Goal: Task Accomplishment & Management: Manage account settings

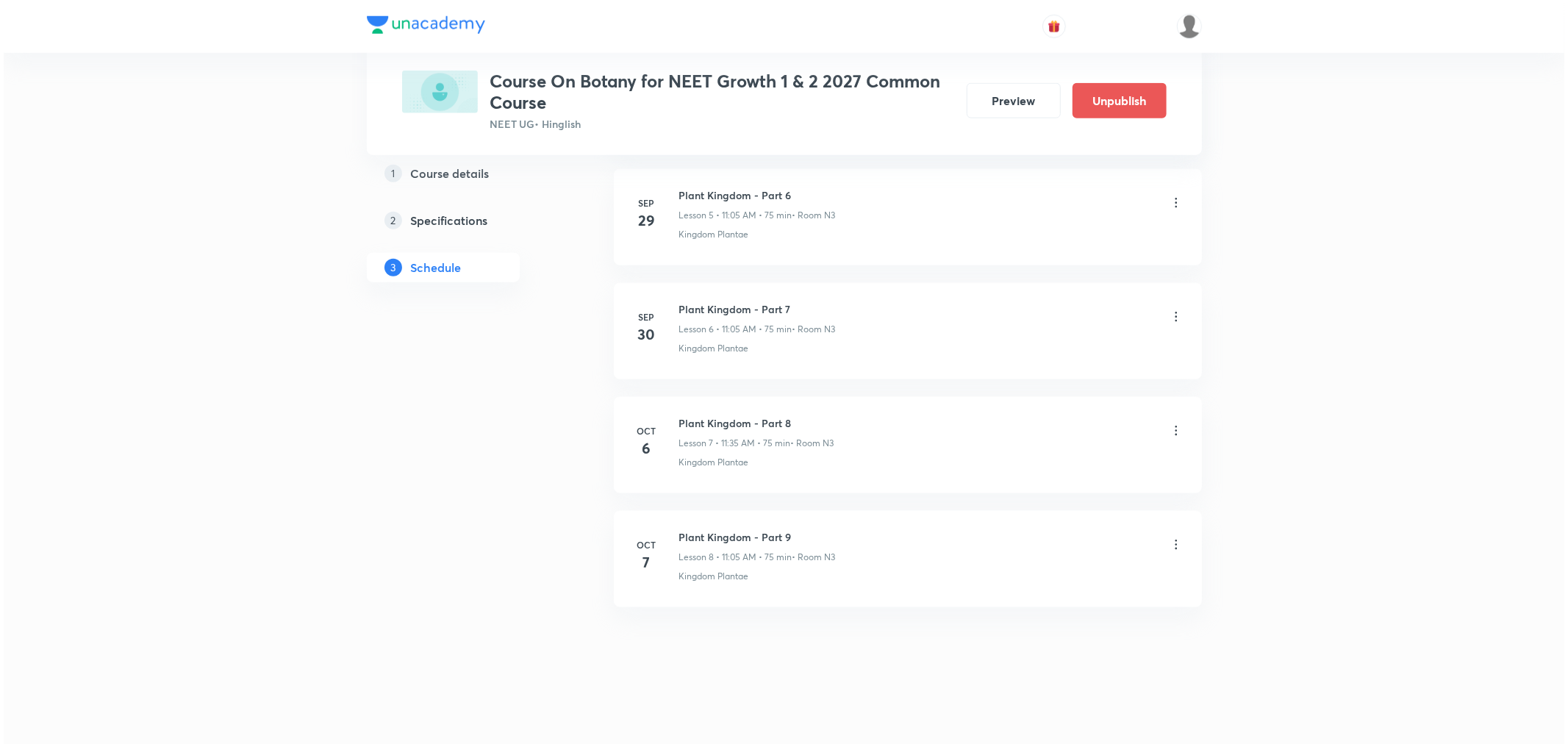
scroll to position [1365, 0]
click at [1172, 539] on icon at bounding box center [1173, 543] width 2 height 10
click at [1032, 581] on p "Edit" at bounding box center [1036, 581] width 18 height 16
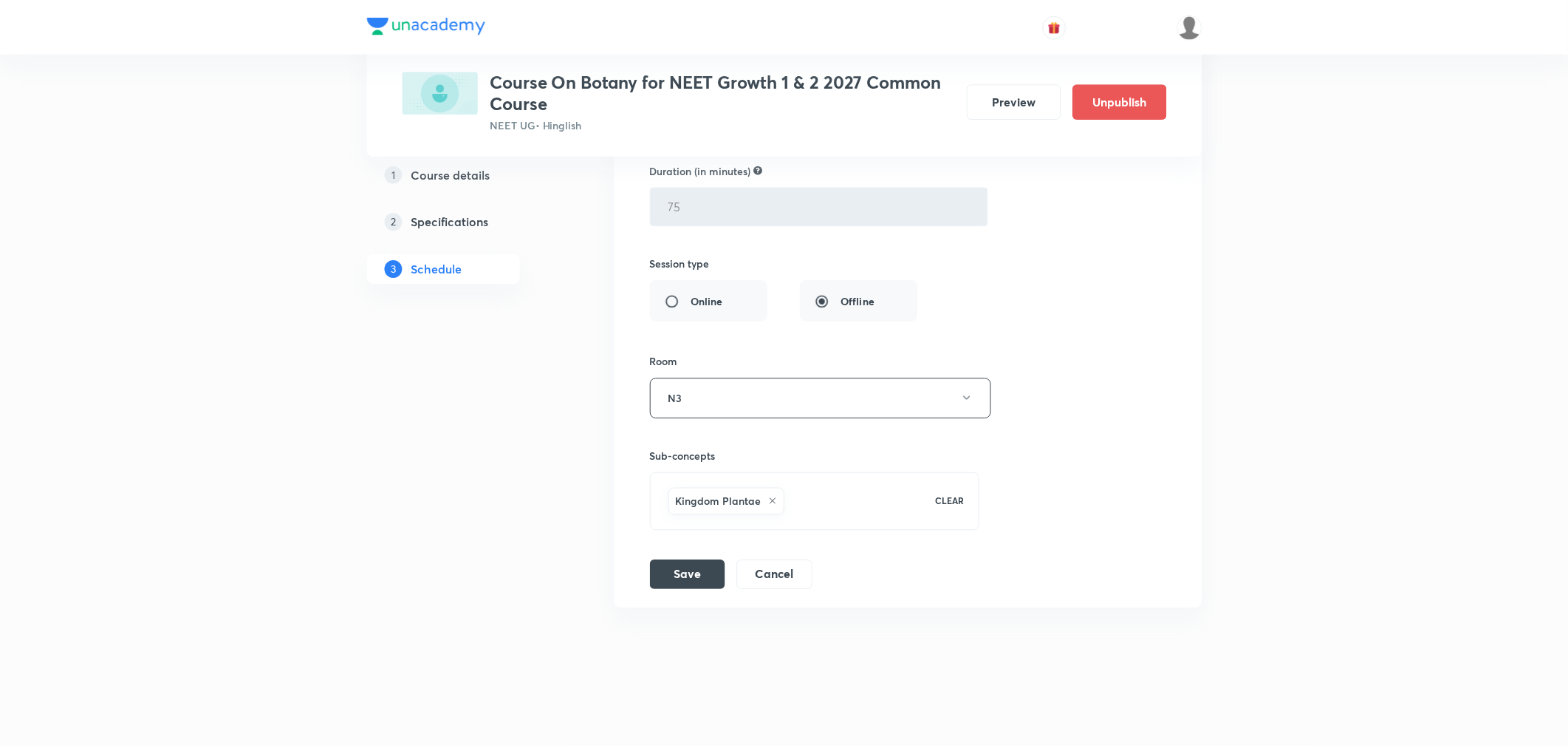
scroll to position [1261, 0]
click at [769, 503] on icon at bounding box center [772, 502] width 9 height 9
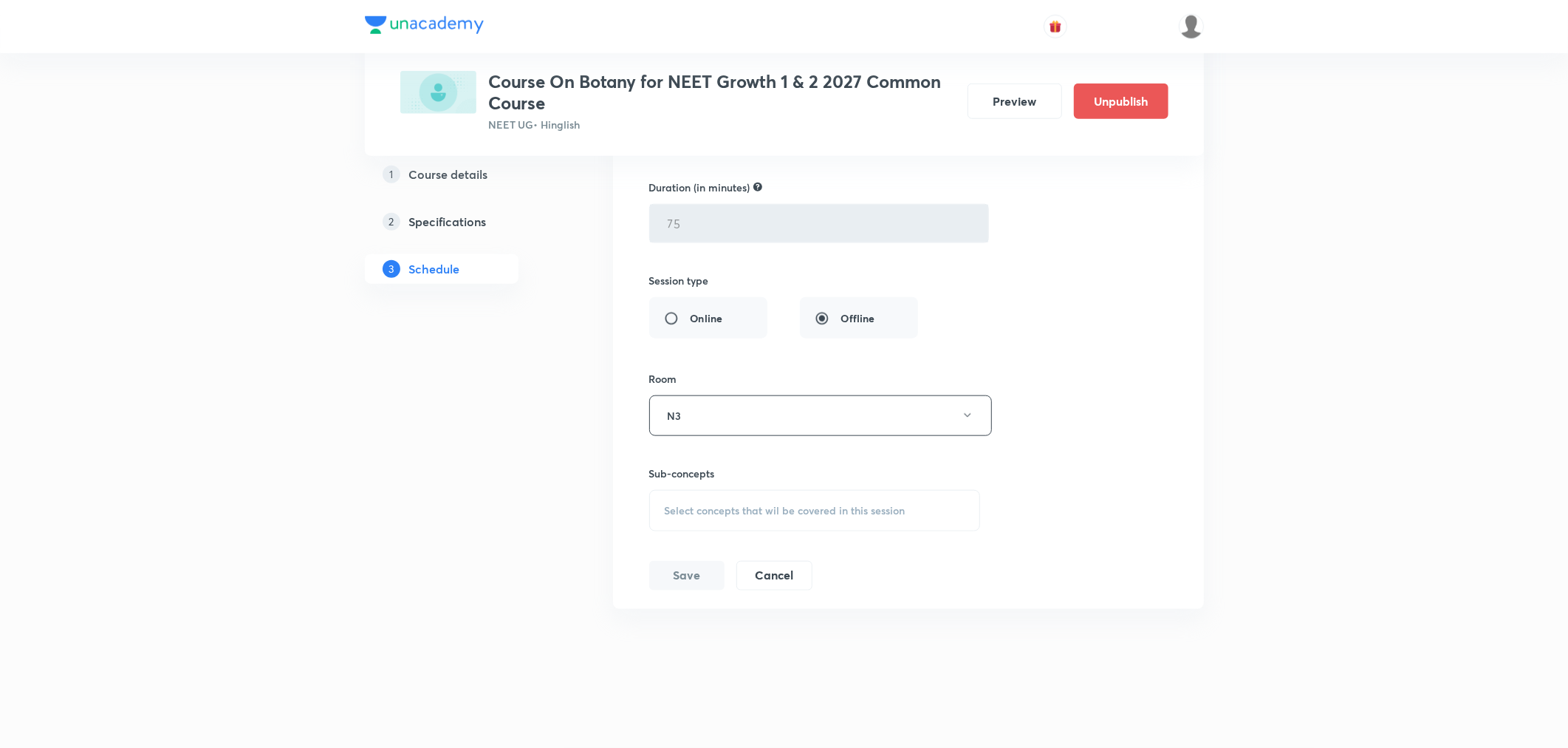
click at [743, 512] on span "Select concepts that wil be covered in this session" at bounding box center [784, 510] width 240 height 12
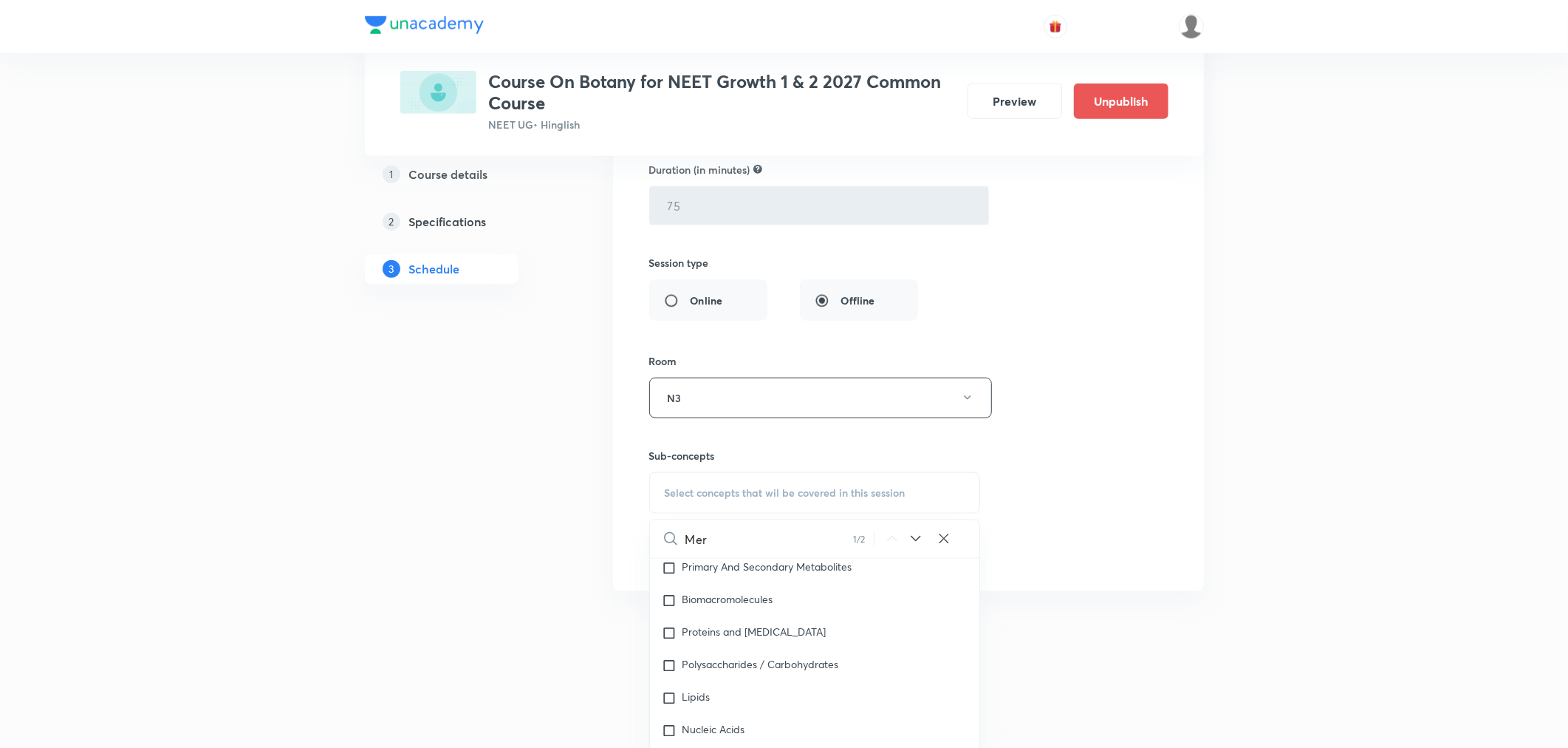
scroll to position [2477, 0]
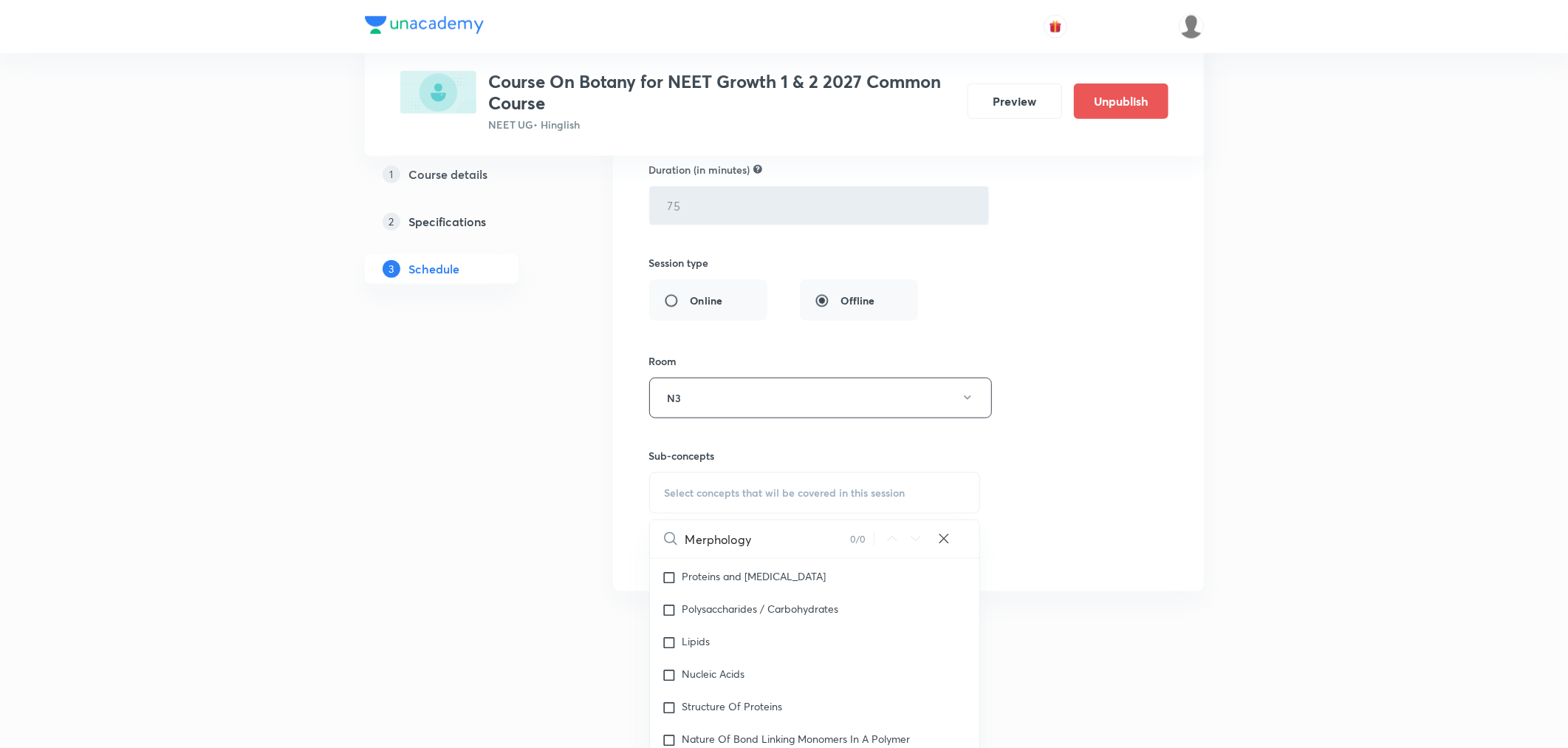
drag, startPoint x: 756, startPoint y: 541, endPoint x: 682, endPoint y: 544, distance: 74.1
click at [682, 544] on div "Merphology 0 / 0 ​" at bounding box center [815, 539] width 330 height 38
click at [764, 536] on input "Merphology" at bounding box center [768, 539] width 165 height 38
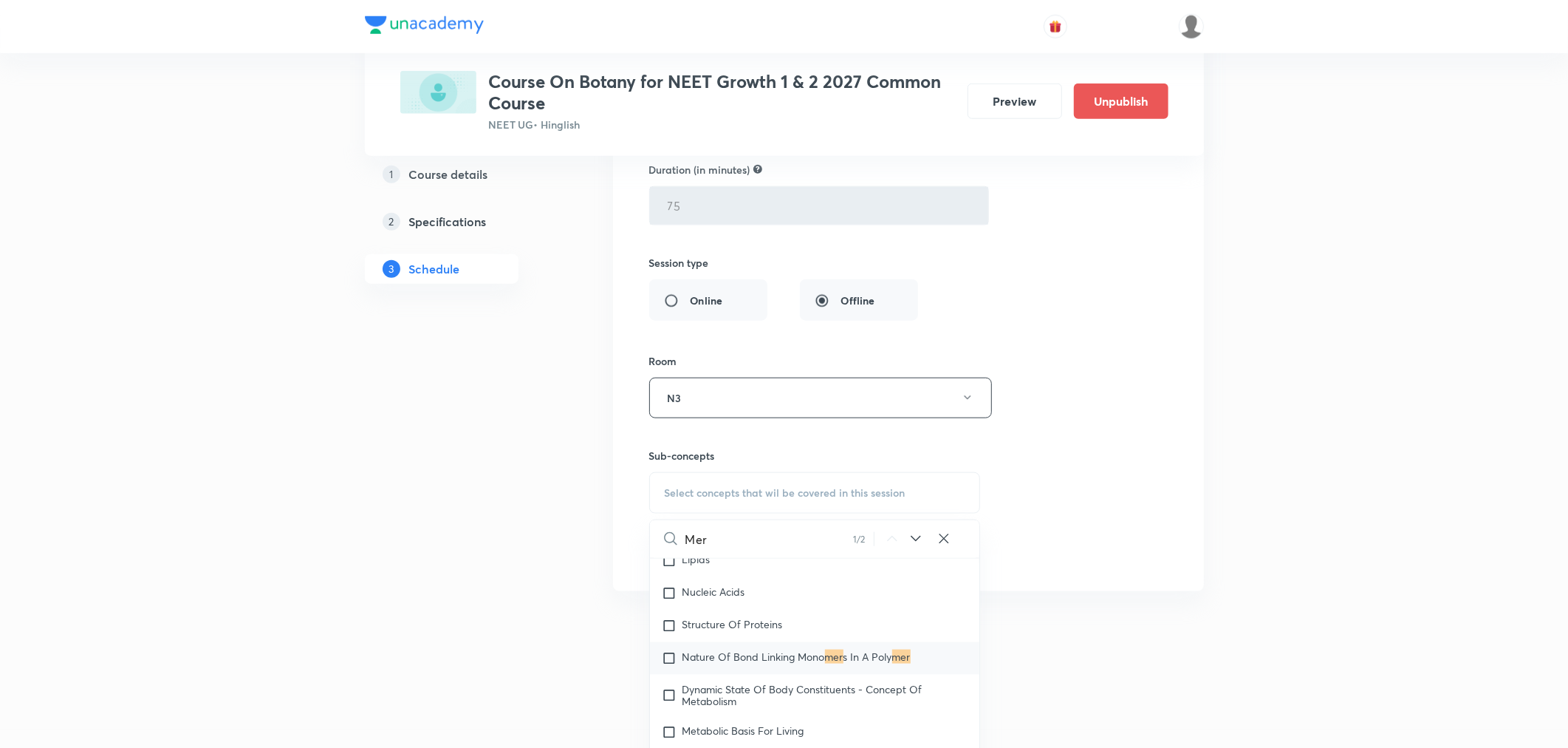
type input "Mer"
click at [848, 663] on span "s In A Poly" at bounding box center [867, 656] width 49 height 14
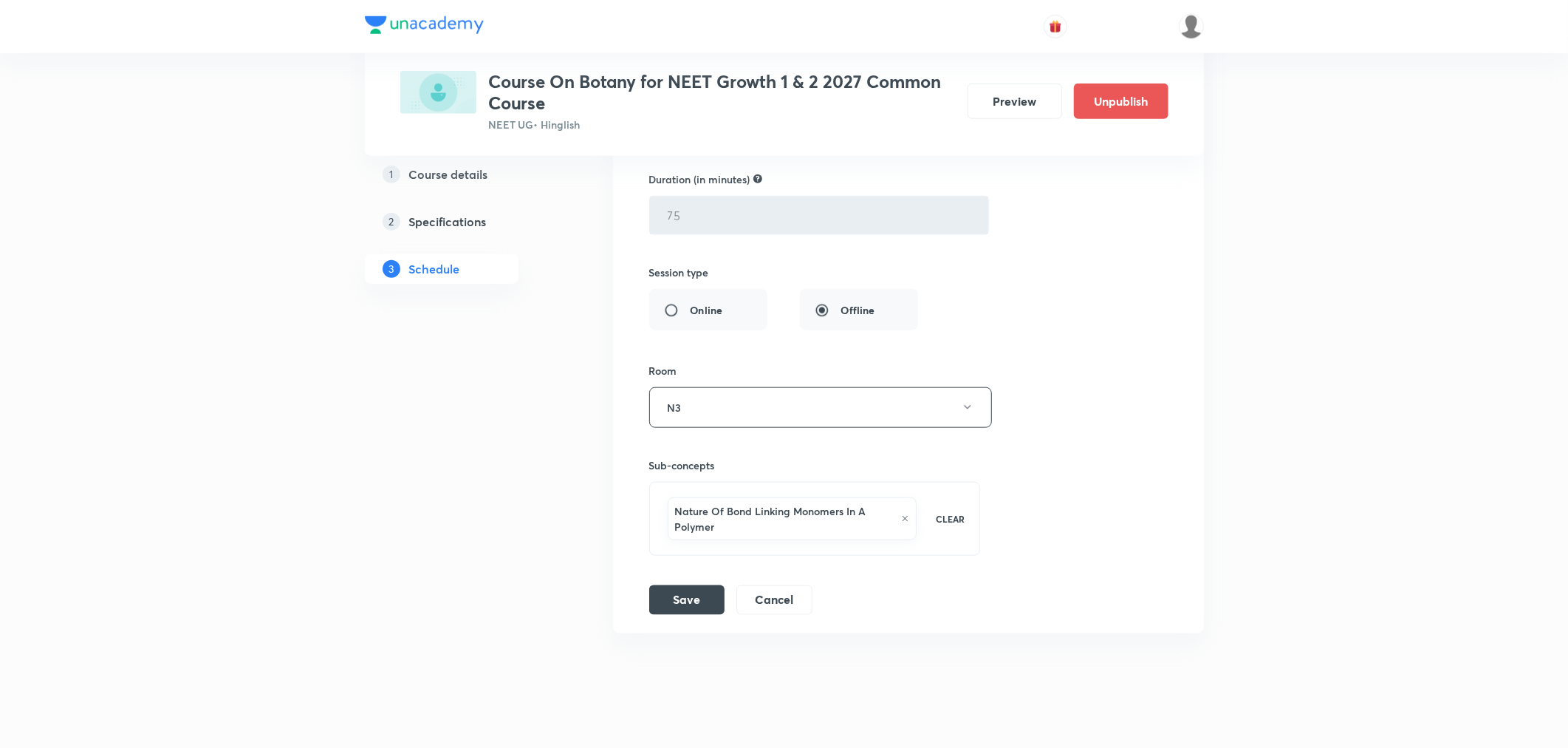
scroll to position [1261, 0]
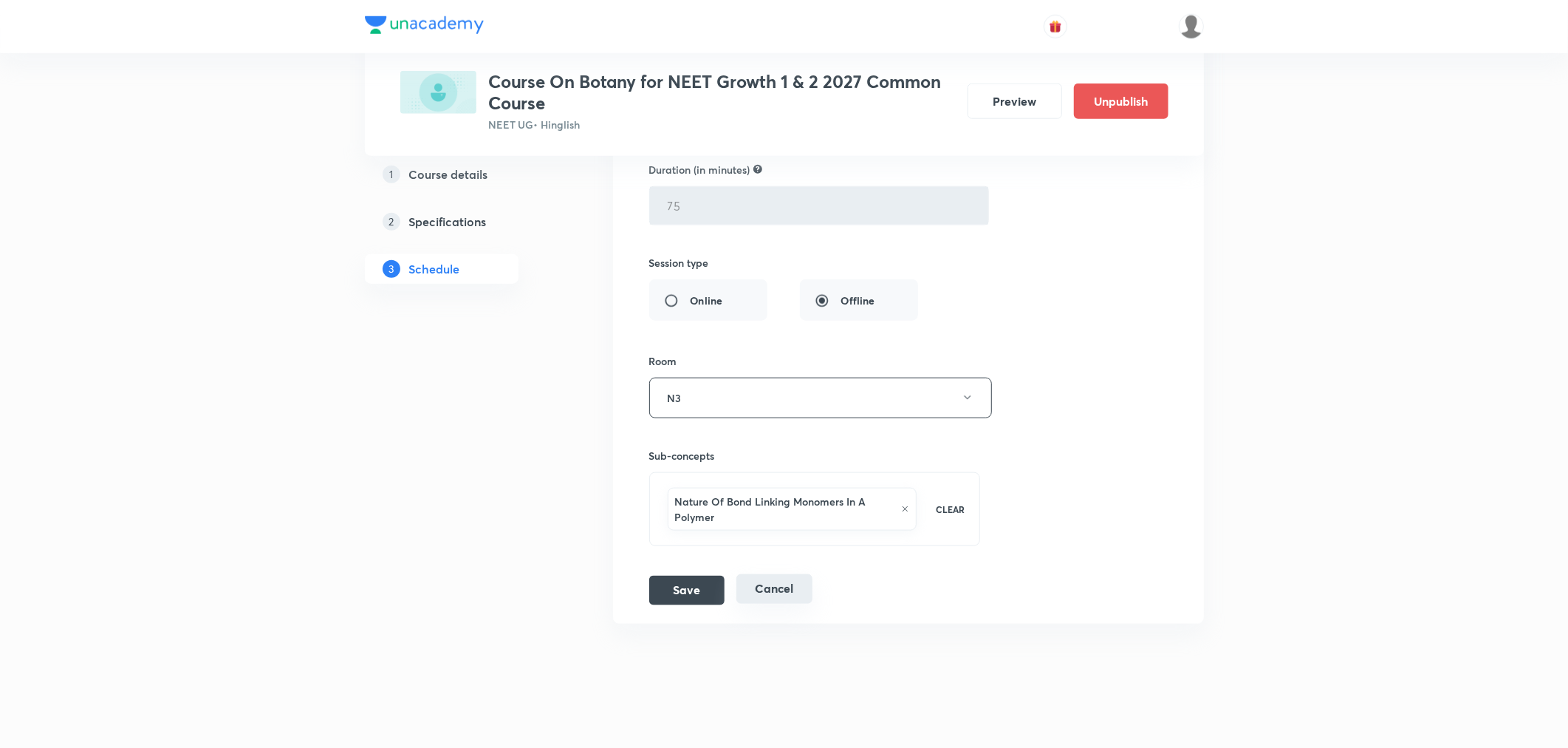
click at [764, 595] on button "Cancel" at bounding box center [774, 589] width 76 height 29
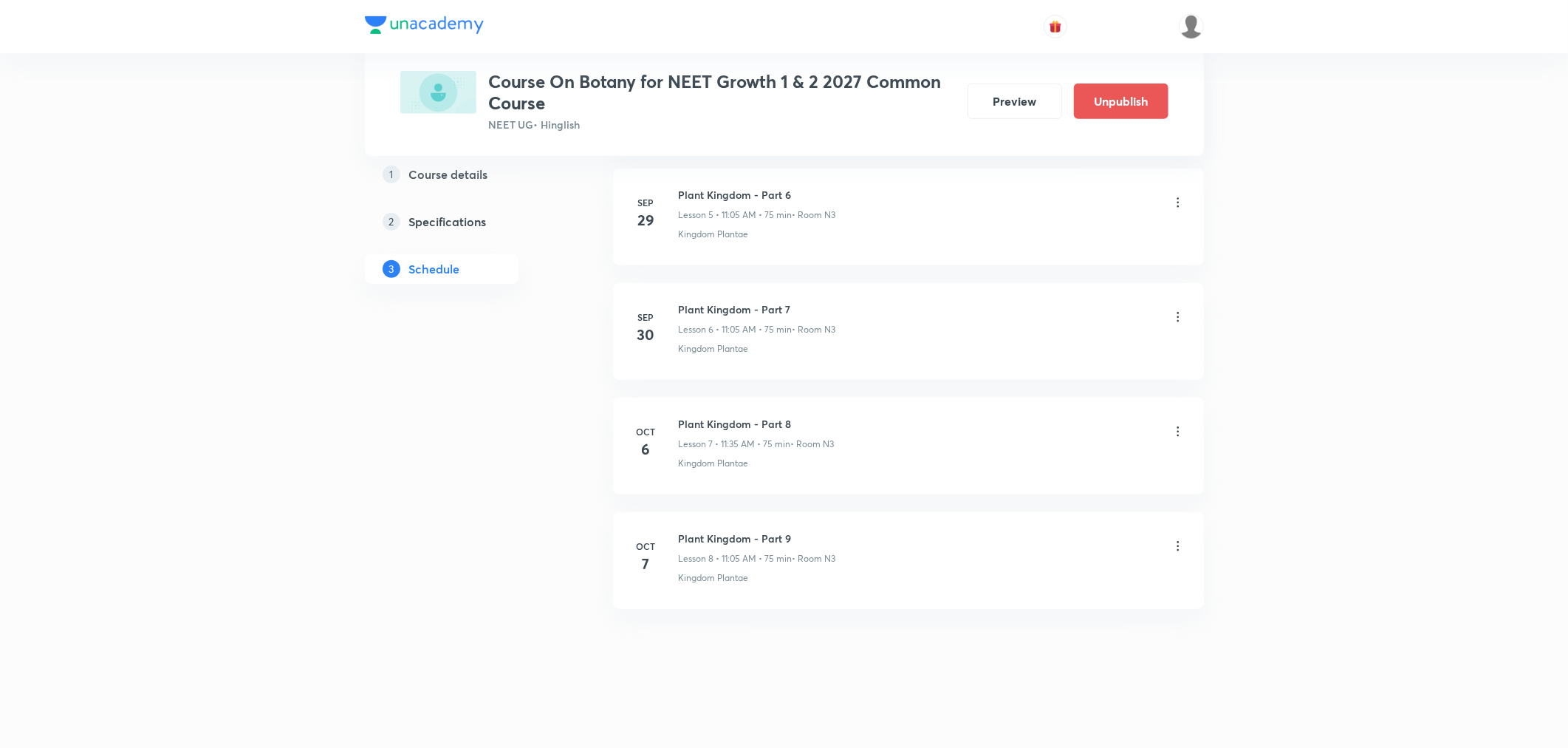
click at [1173, 548] on icon at bounding box center [1178, 545] width 15 height 15
click at [1047, 611] on p "Delete" at bounding box center [1047, 613] width 31 height 16
click at [1000, 726] on button "Delete" at bounding box center [998, 717] width 130 height 35
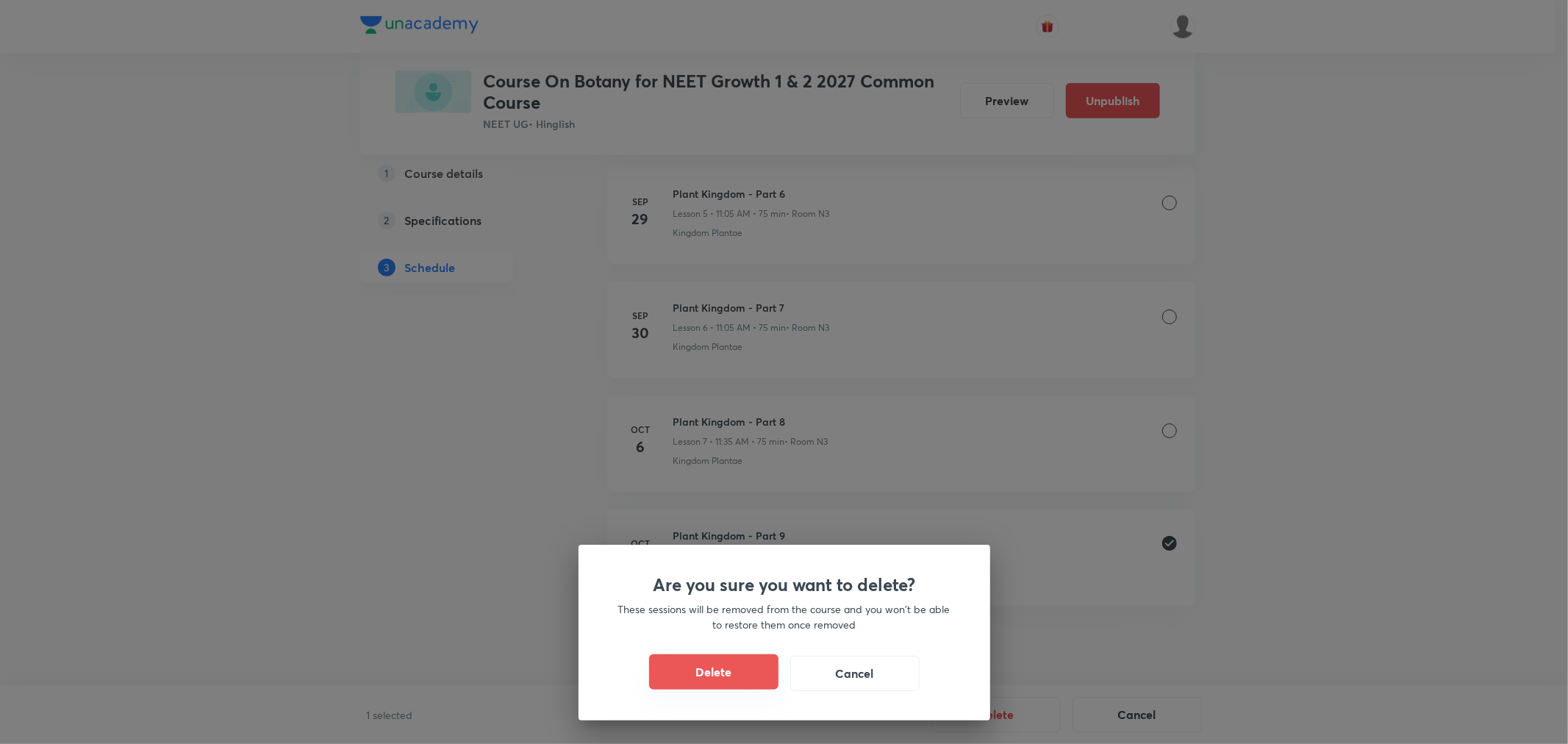
click at [714, 681] on button "Delete" at bounding box center [714, 671] width 130 height 35
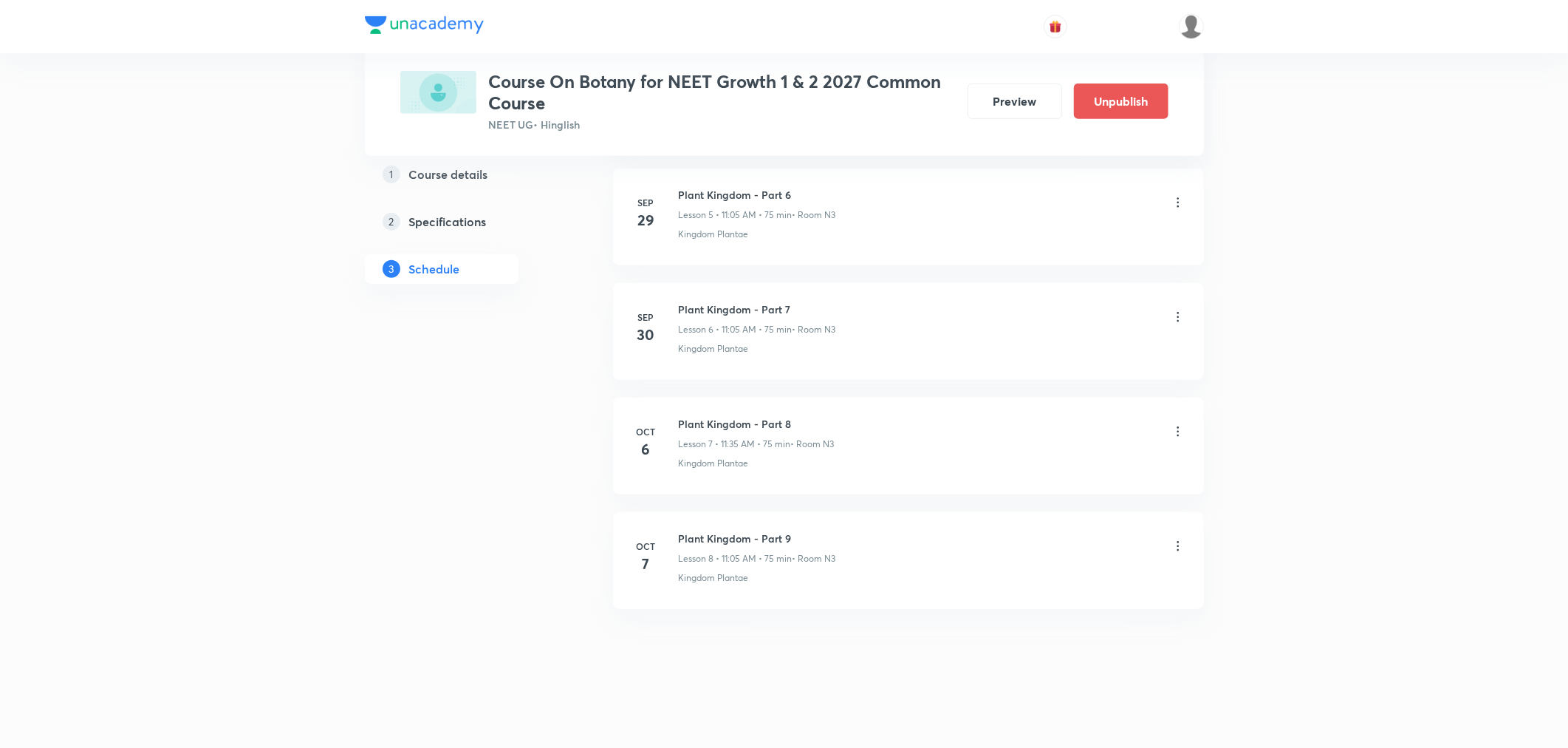
scroll to position [578, 0]
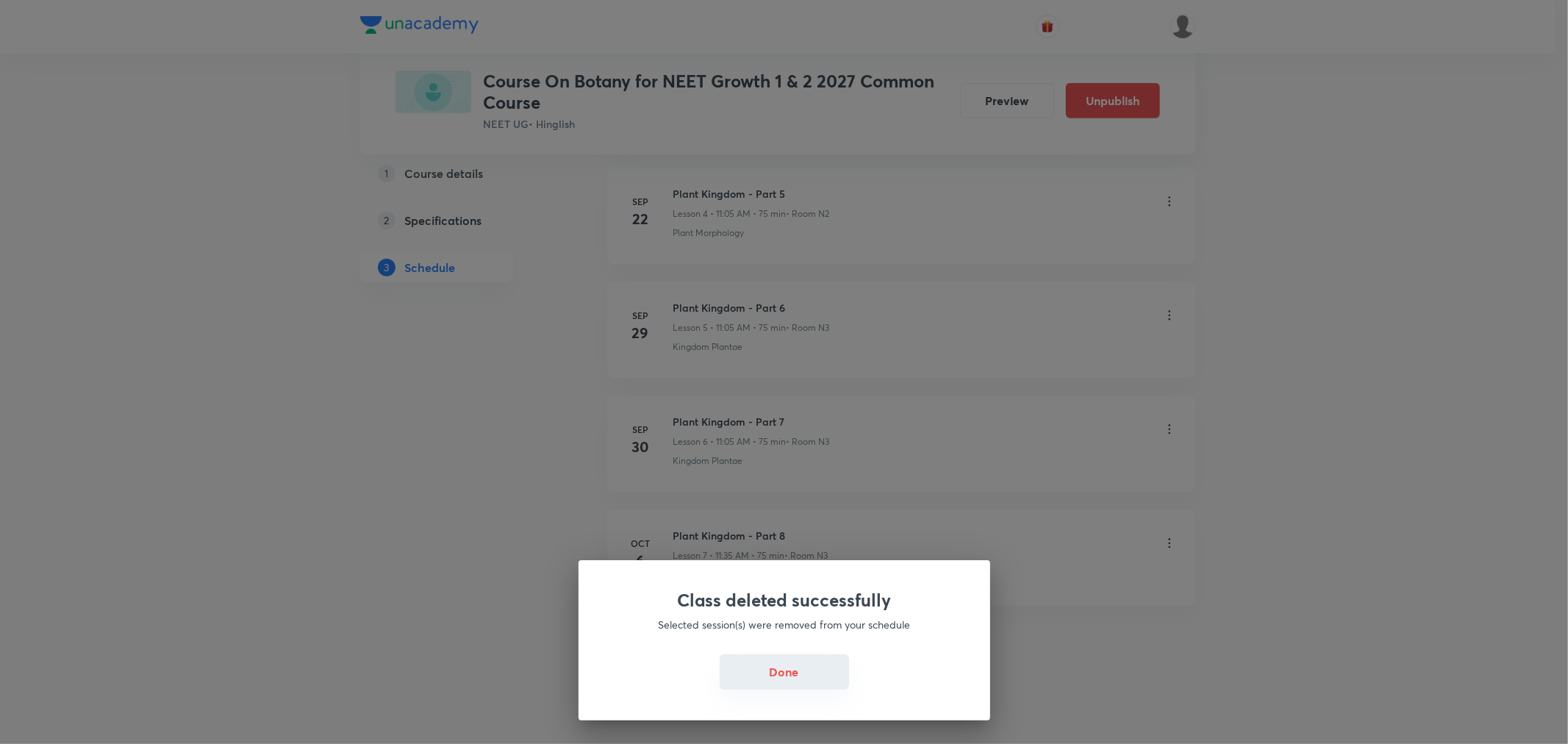
click at [751, 684] on button "Done" at bounding box center [785, 671] width 130 height 35
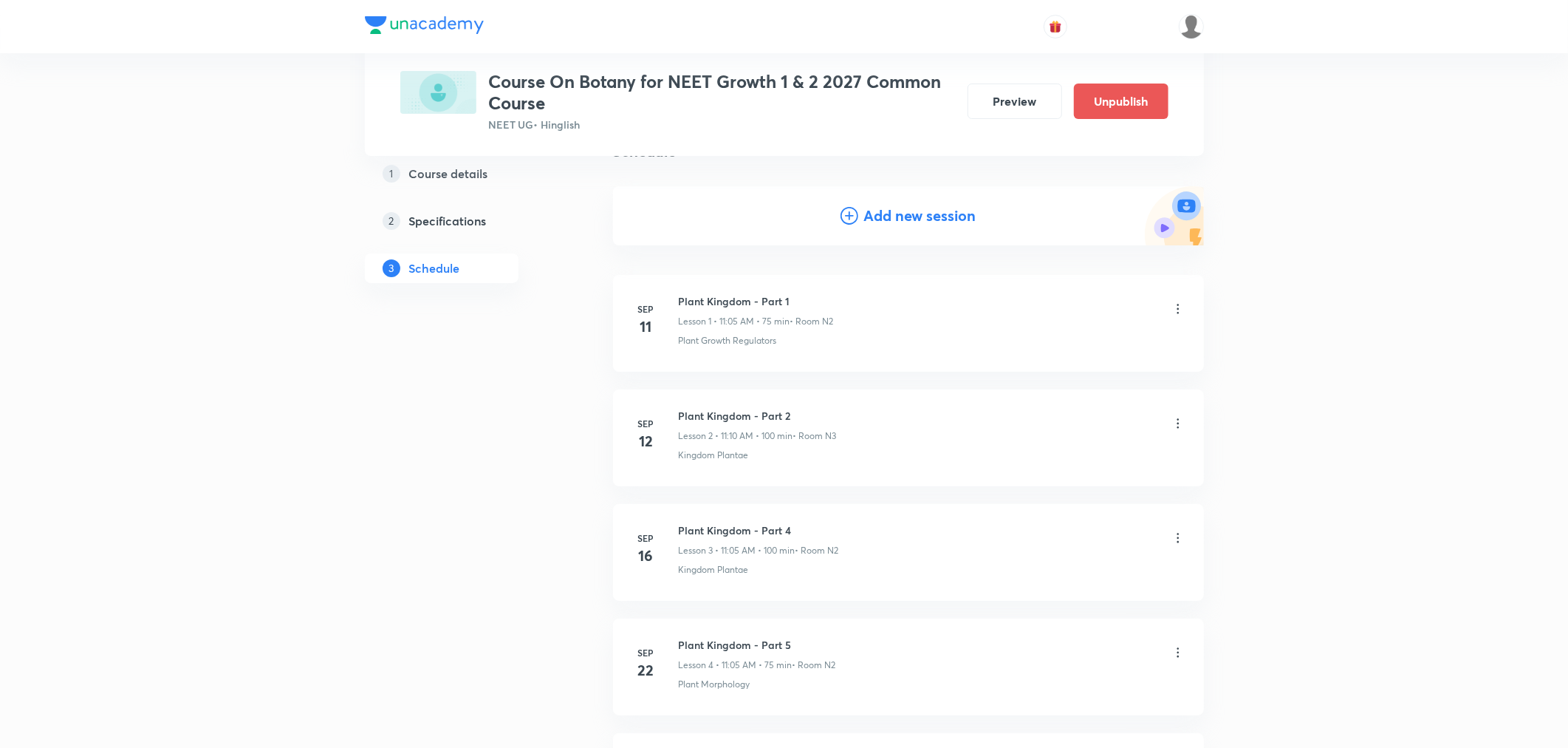
scroll to position [0, 0]
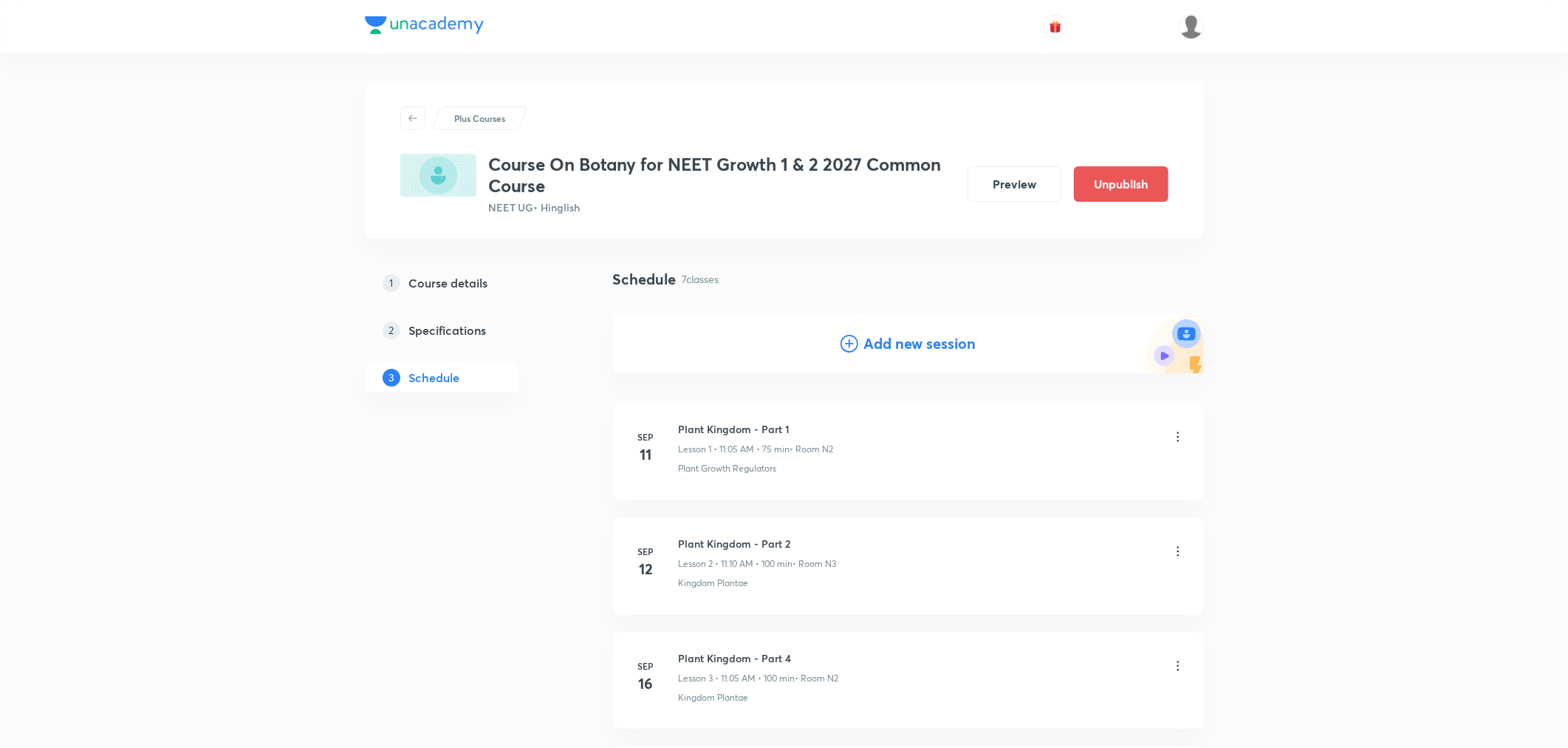
click at [910, 351] on h4 "Add new session" at bounding box center [920, 343] width 112 height 22
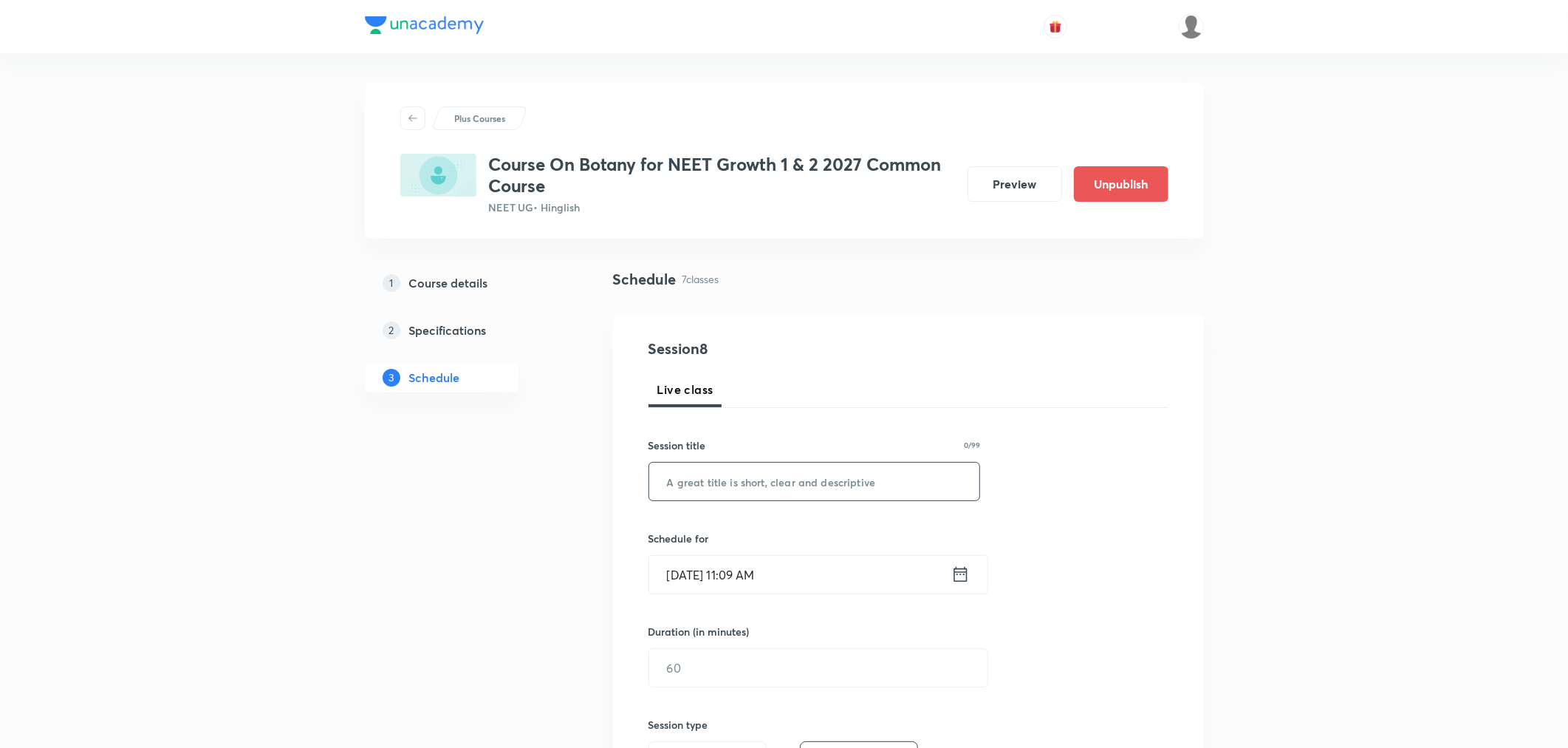
click at [756, 479] on input "text" at bounding box center [815, 481] width 331 height 38
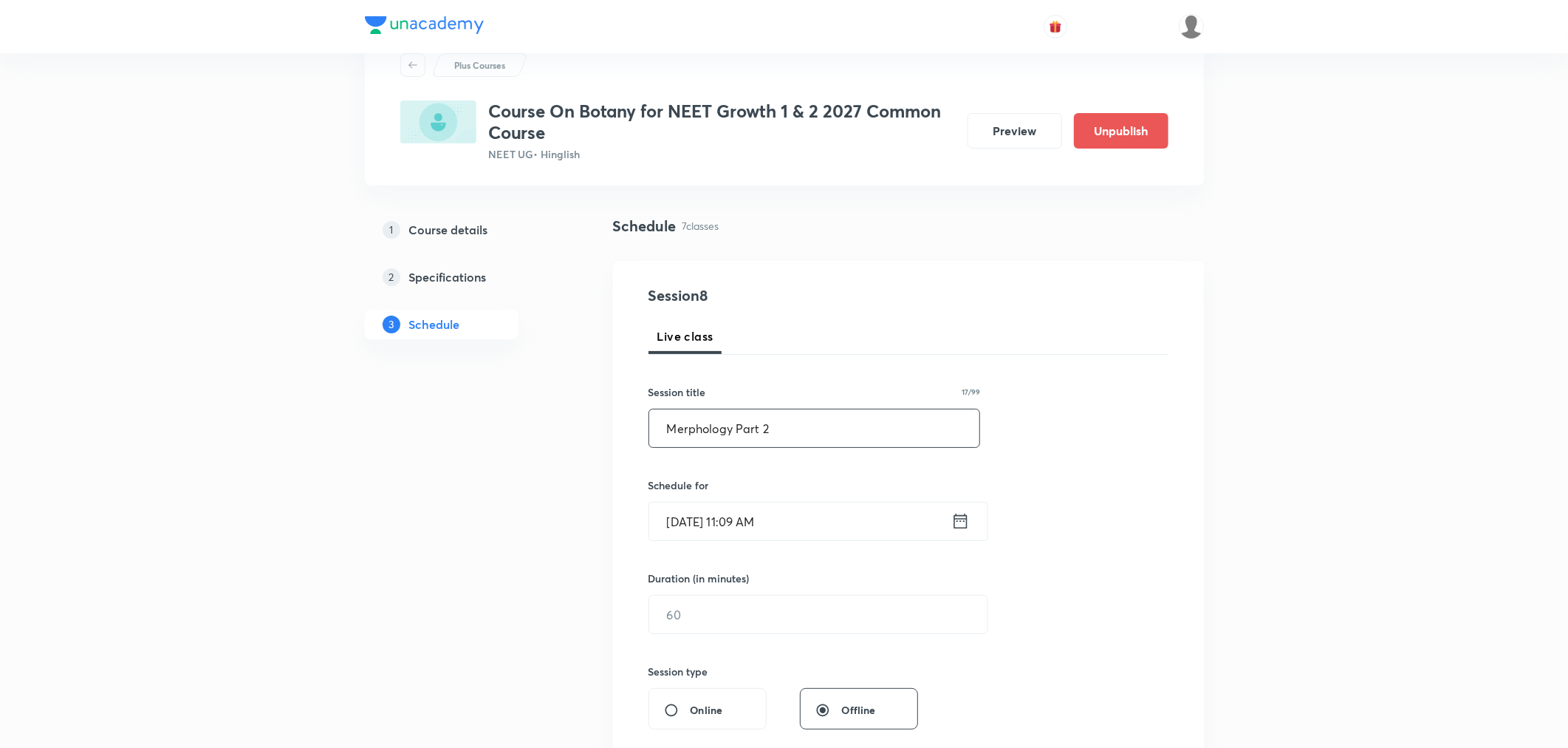
scroll to position [82, 0]
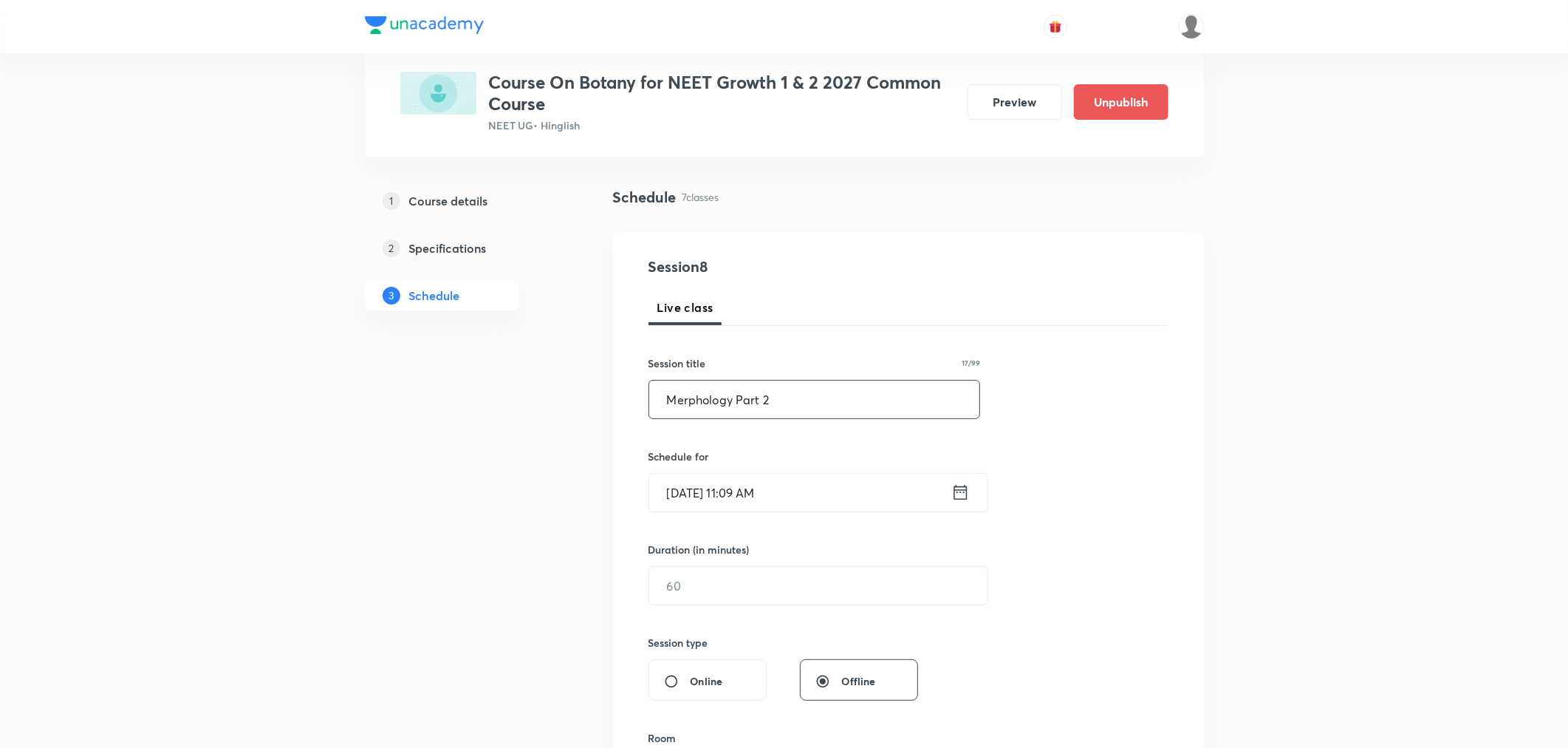
type input "Merphology Part 2"
click at [810, 493] on input "[DATE] 11:09 AM" at bounding box center [800, 492] width 302 height 38
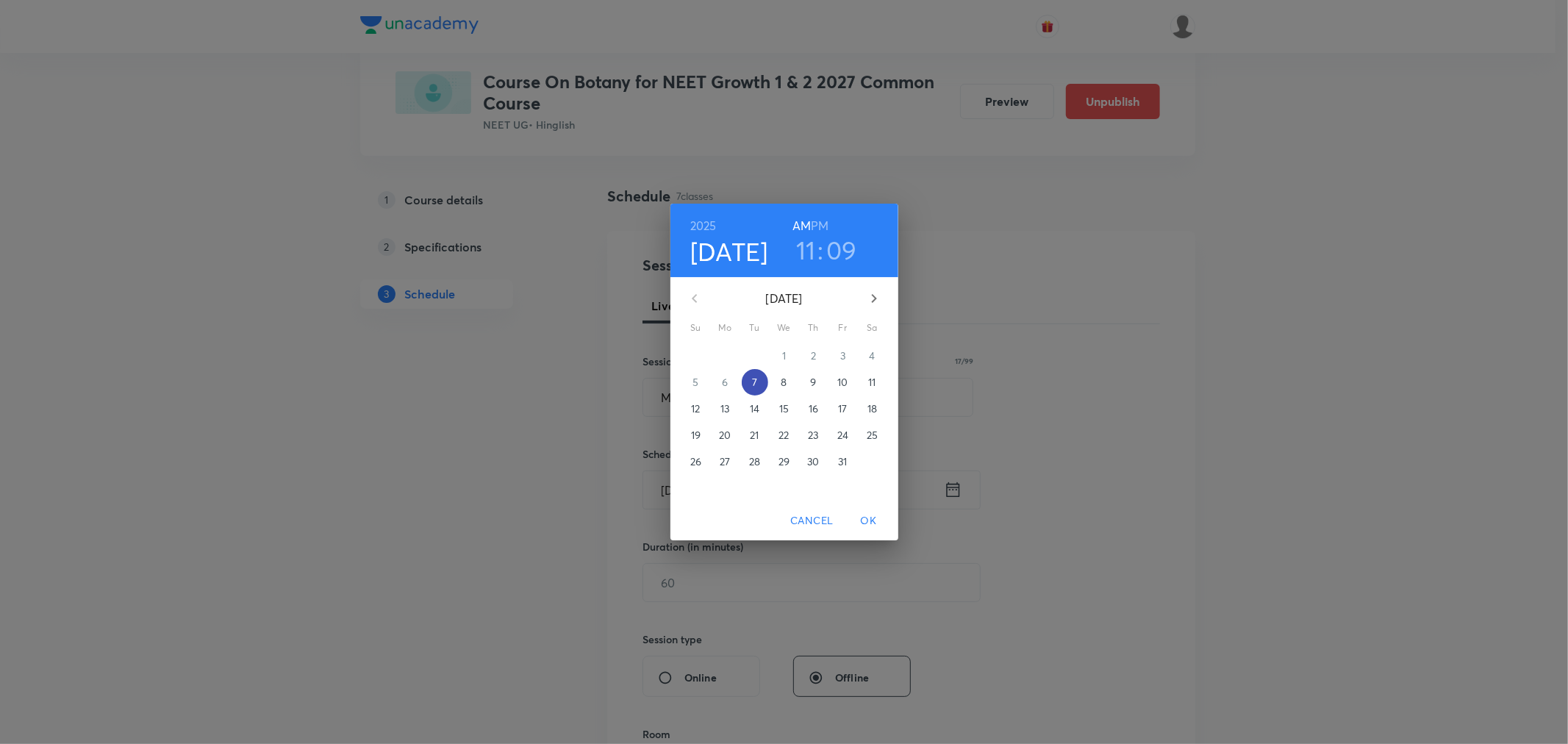
click at [756, 385] on p "7" at bounding box center [754, 382] width 5 height 15
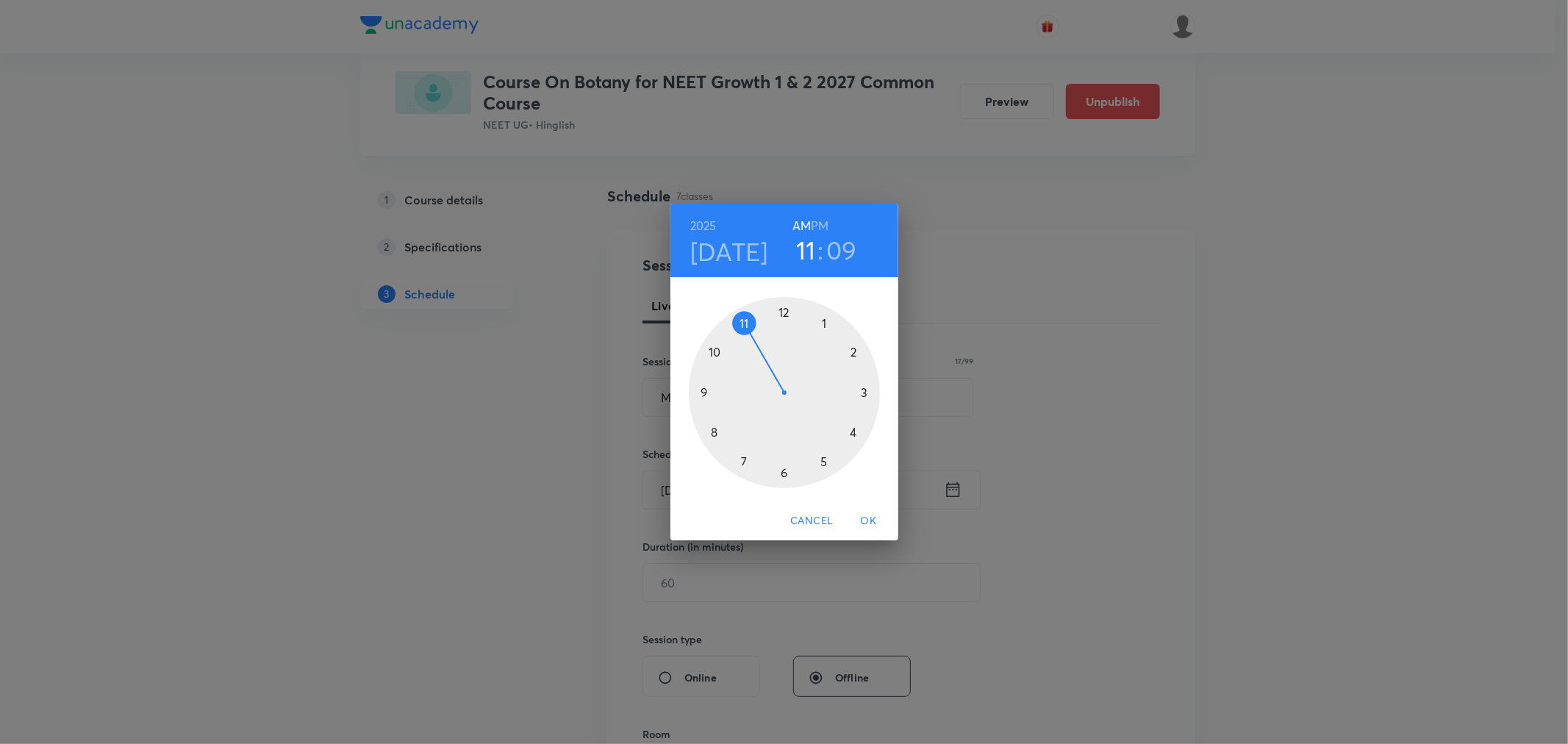
click at [745, 325] on div at bounding box center [784, 392] width 191 height 191
click at [851, 357] on div at bounding box center [784, 392] width 191 height 191
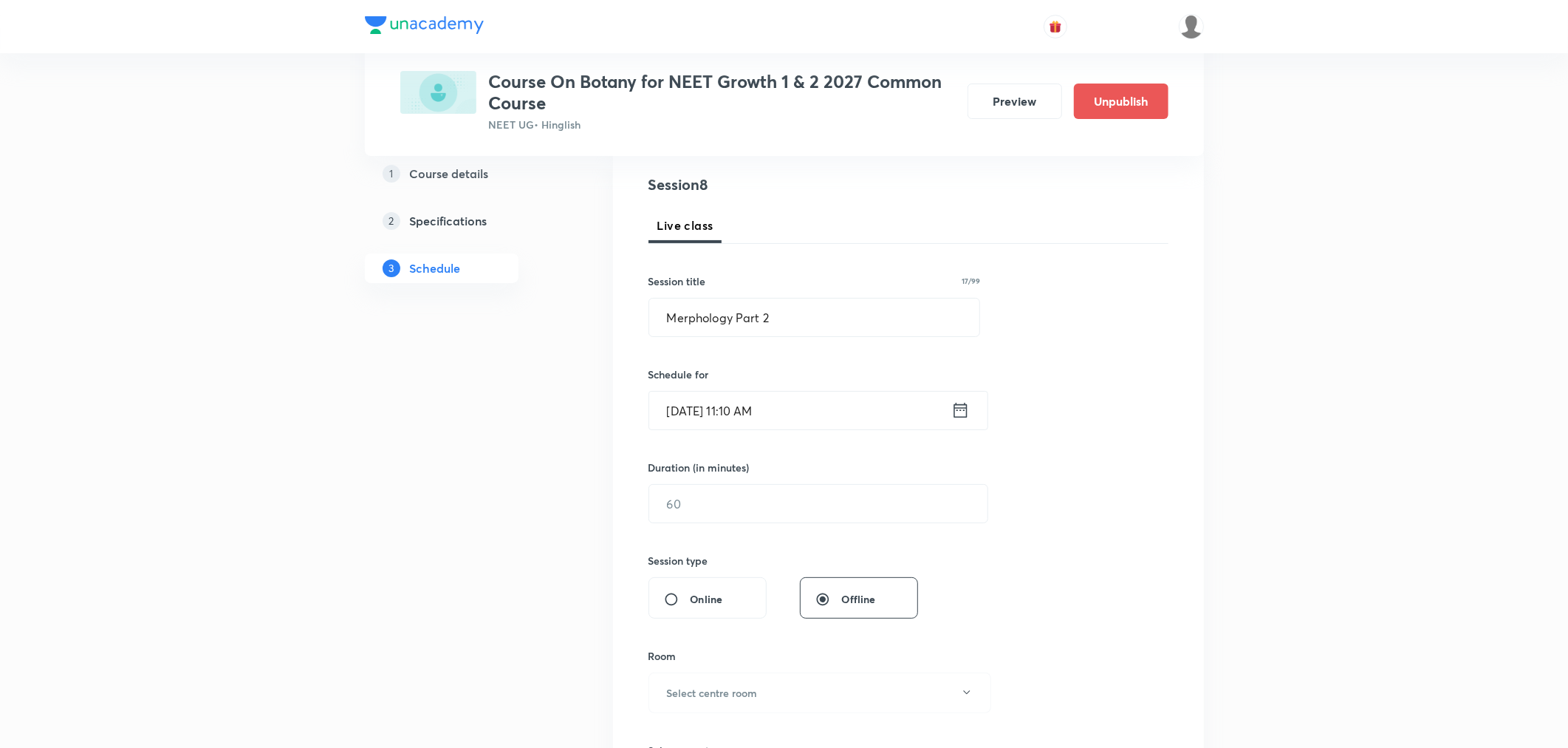
scroll to position [246, 0]
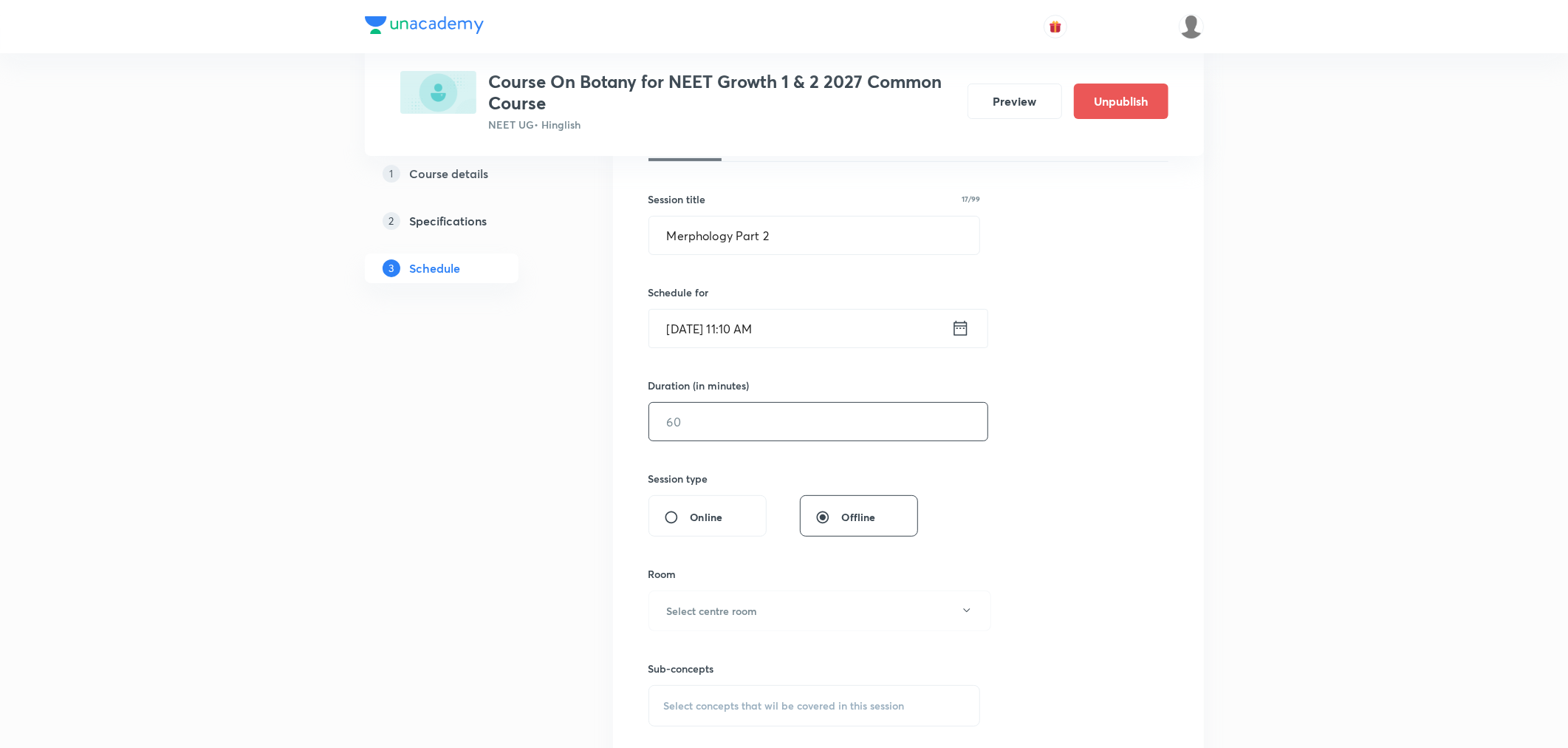
click at [758, 428] on input "text" at bounding box center [819, 422] width 339 height 38
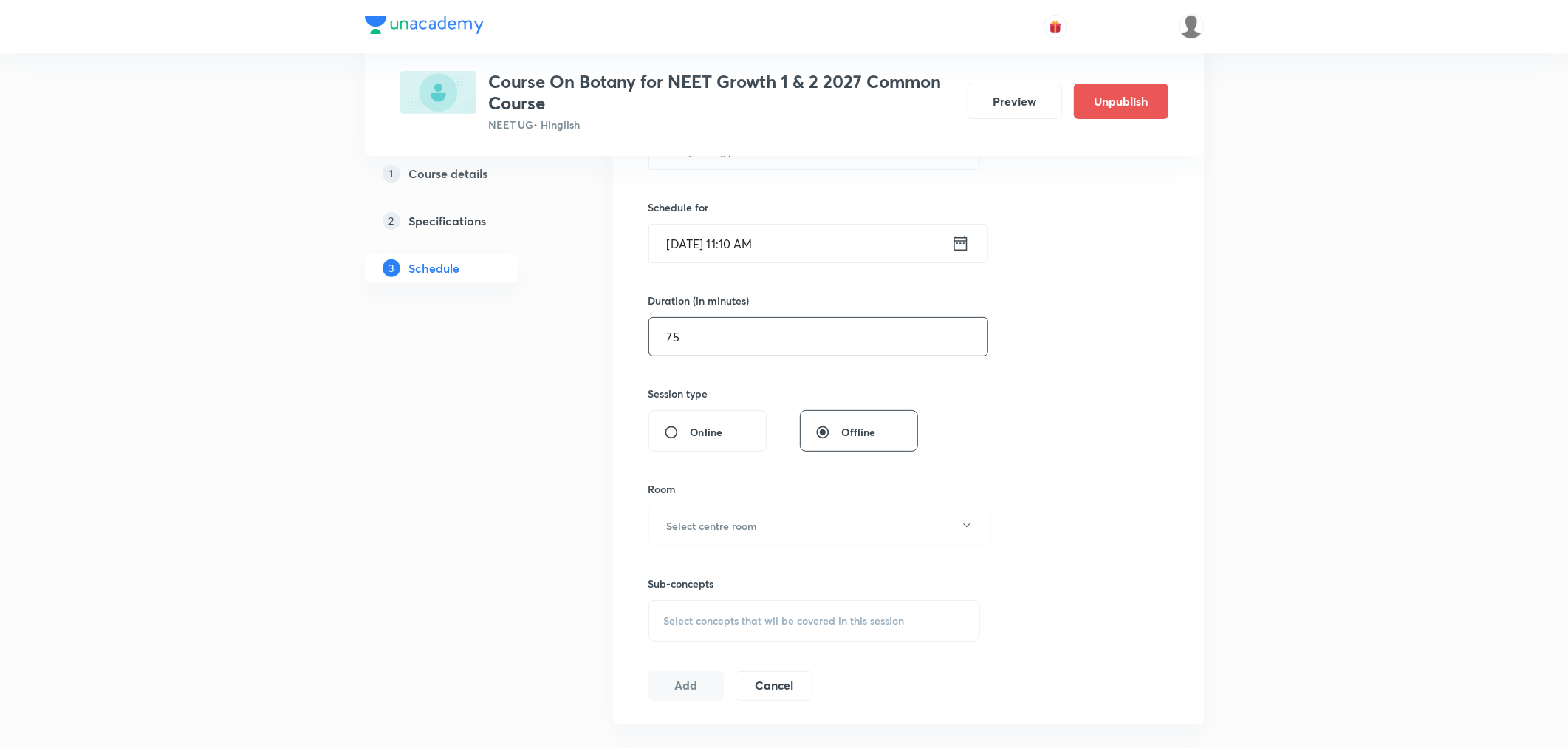
scroll to position [410, 0]
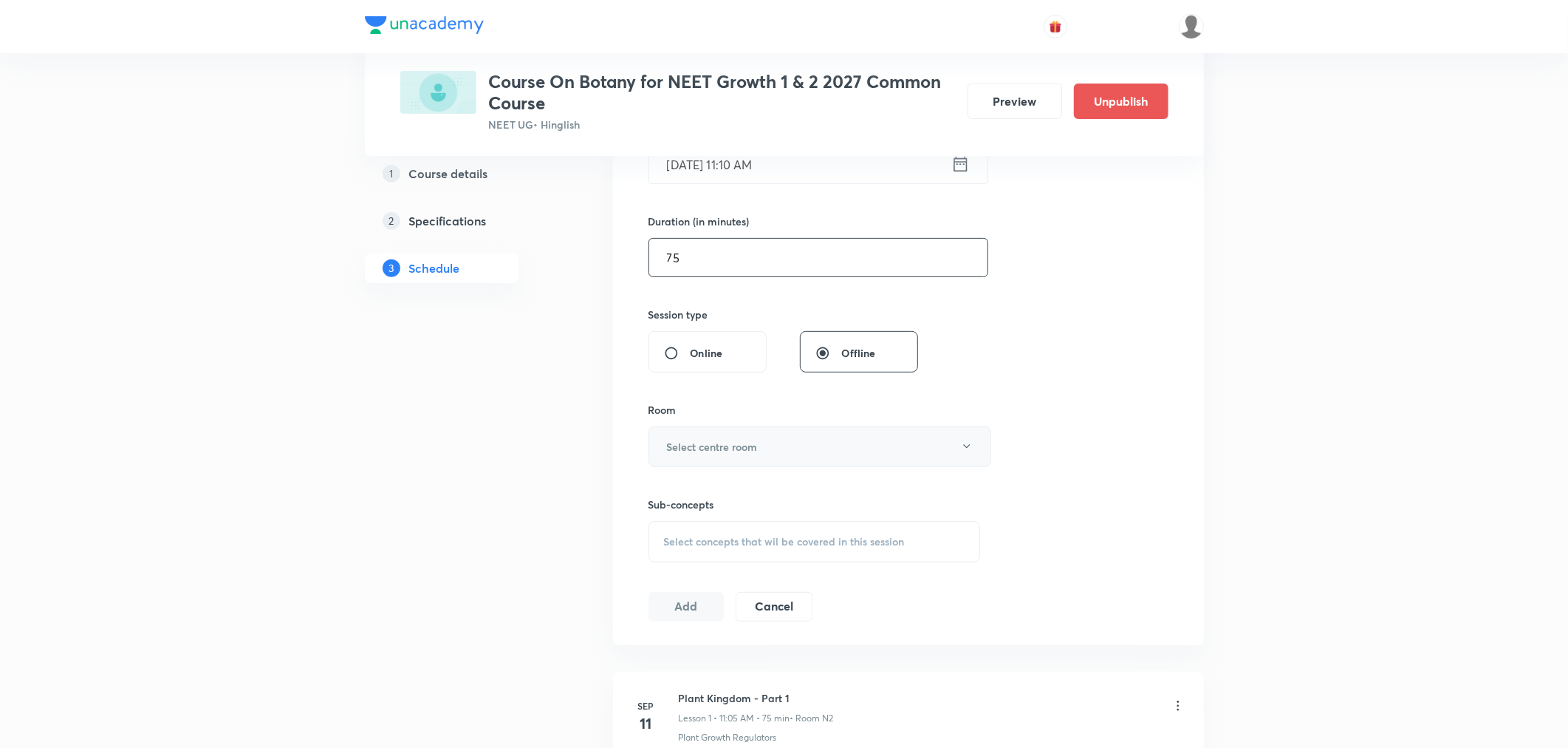
type input "75"
click at [742, 444] on h6 "Select centre room" at bounding box center [711, 447] width 91 height 16
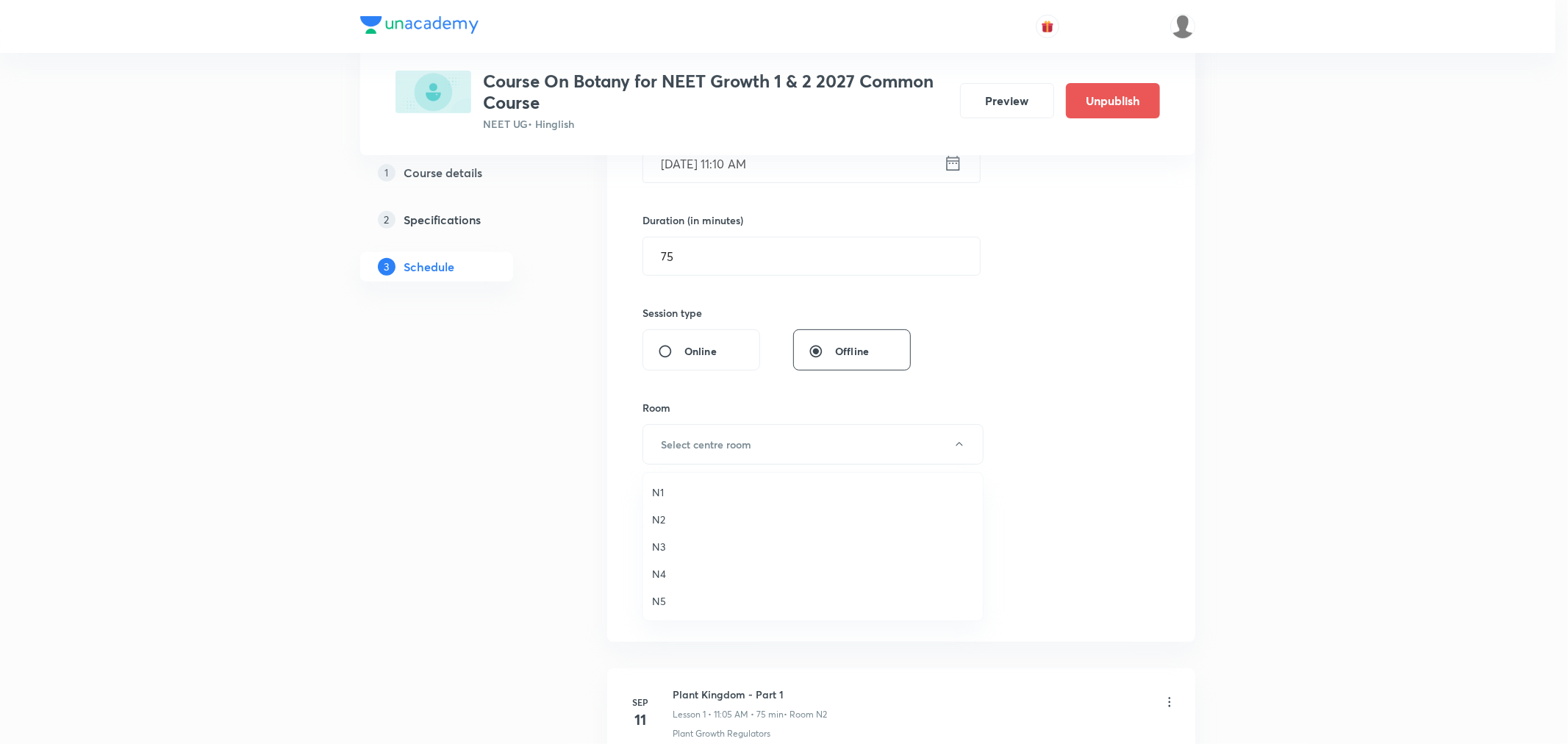
click at [657, 549] on span "N3" at bounding box center [813, 546] width 322 height 16
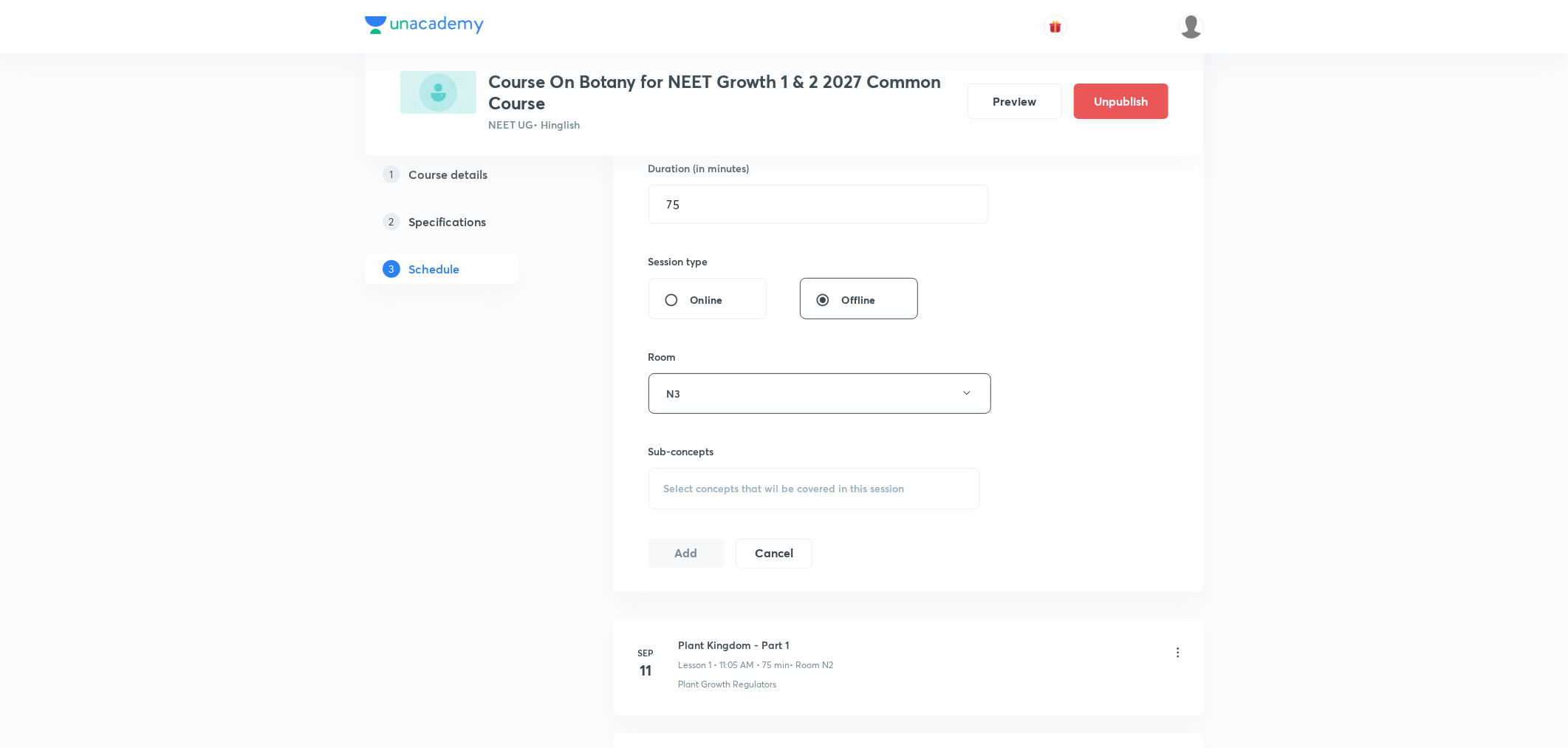
scroll to position [492, 0]
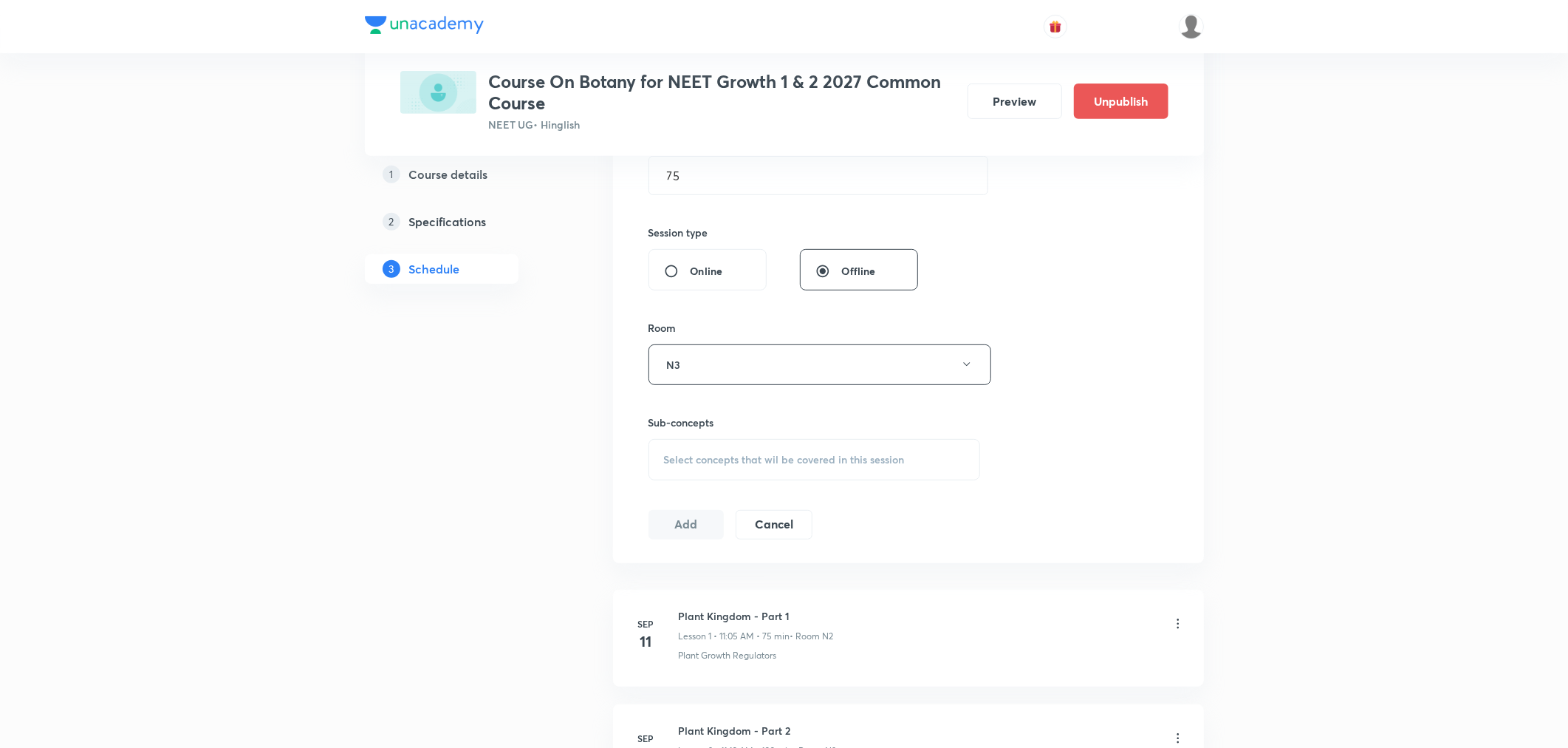
click at [713, 462] on span "Select concepts that wil be covered in this session" at bounding box center [784, 460] width 240 height 12
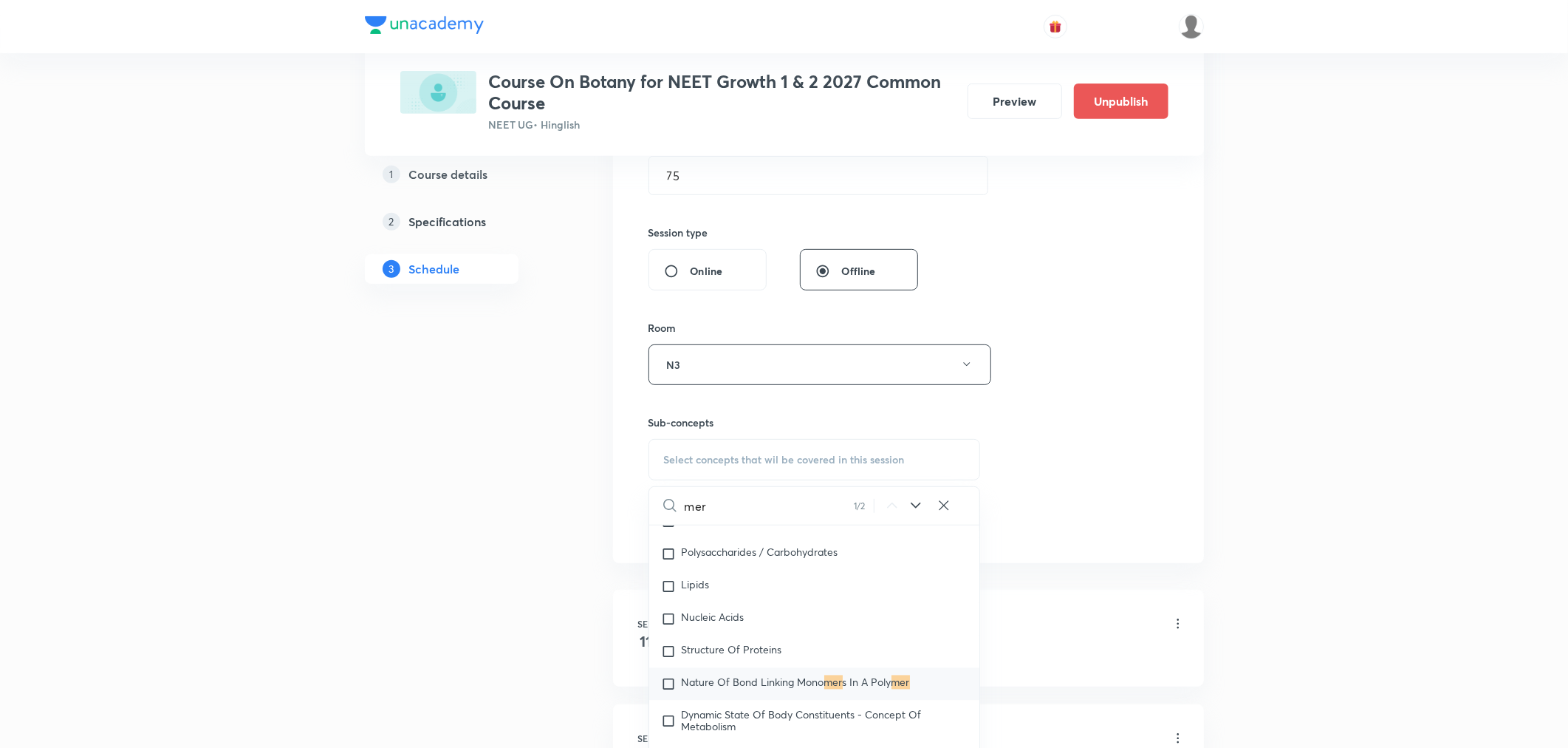
scroll to position [2477, 0]
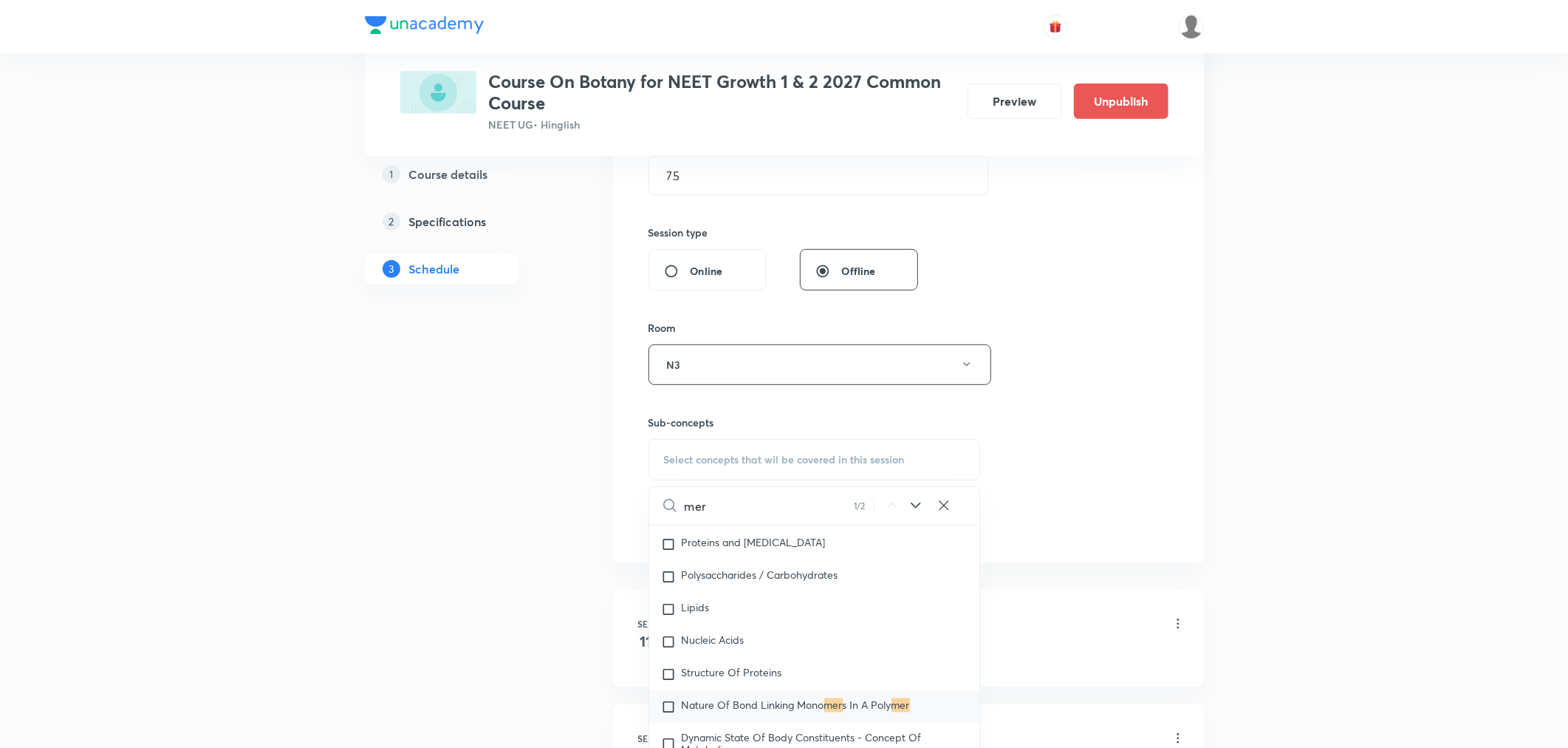
click at [916, 510] on icon at bounding box center [916, 505] width 18 height 18
click at [890, 506] on icon at bounding box center [892, 505] width 18 height 18
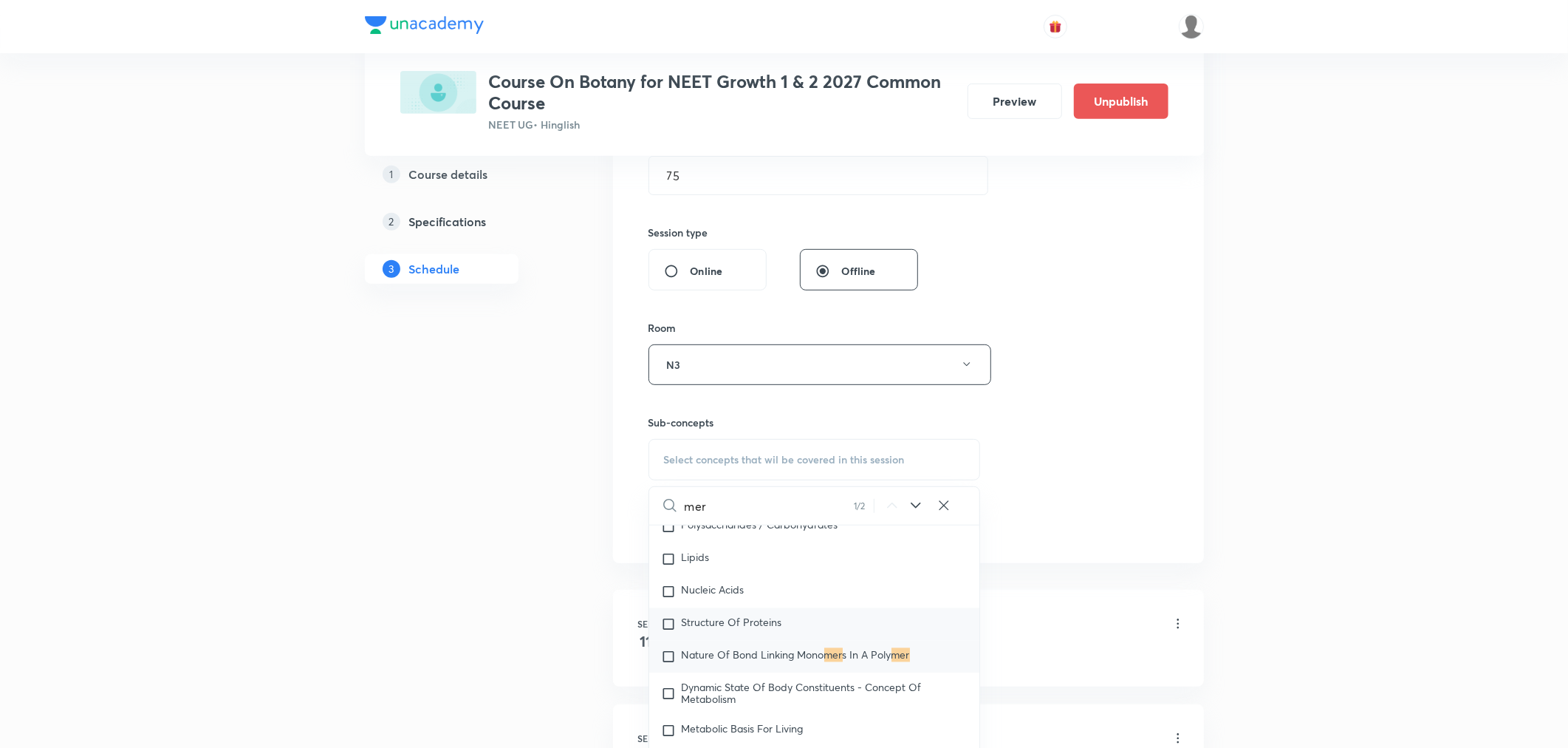
scroll to position [2477, 0]
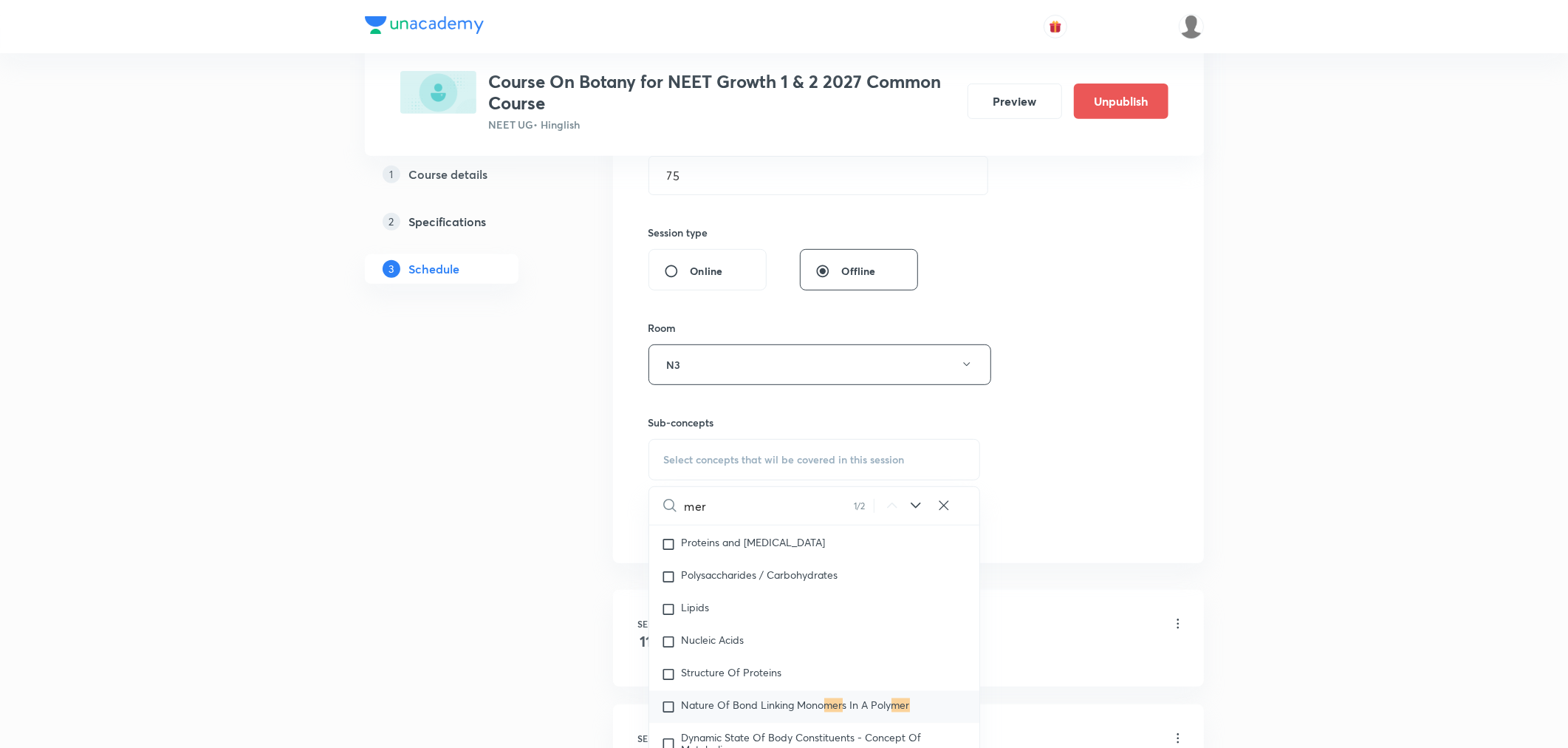
click at [736, 521] on input "mer" at bounding box center [769, 505] width 169 height 38
type input "m"
type input "intro"
click at [725, 715] on span "duction" at bounding box center [721, 708] width 35 height 14
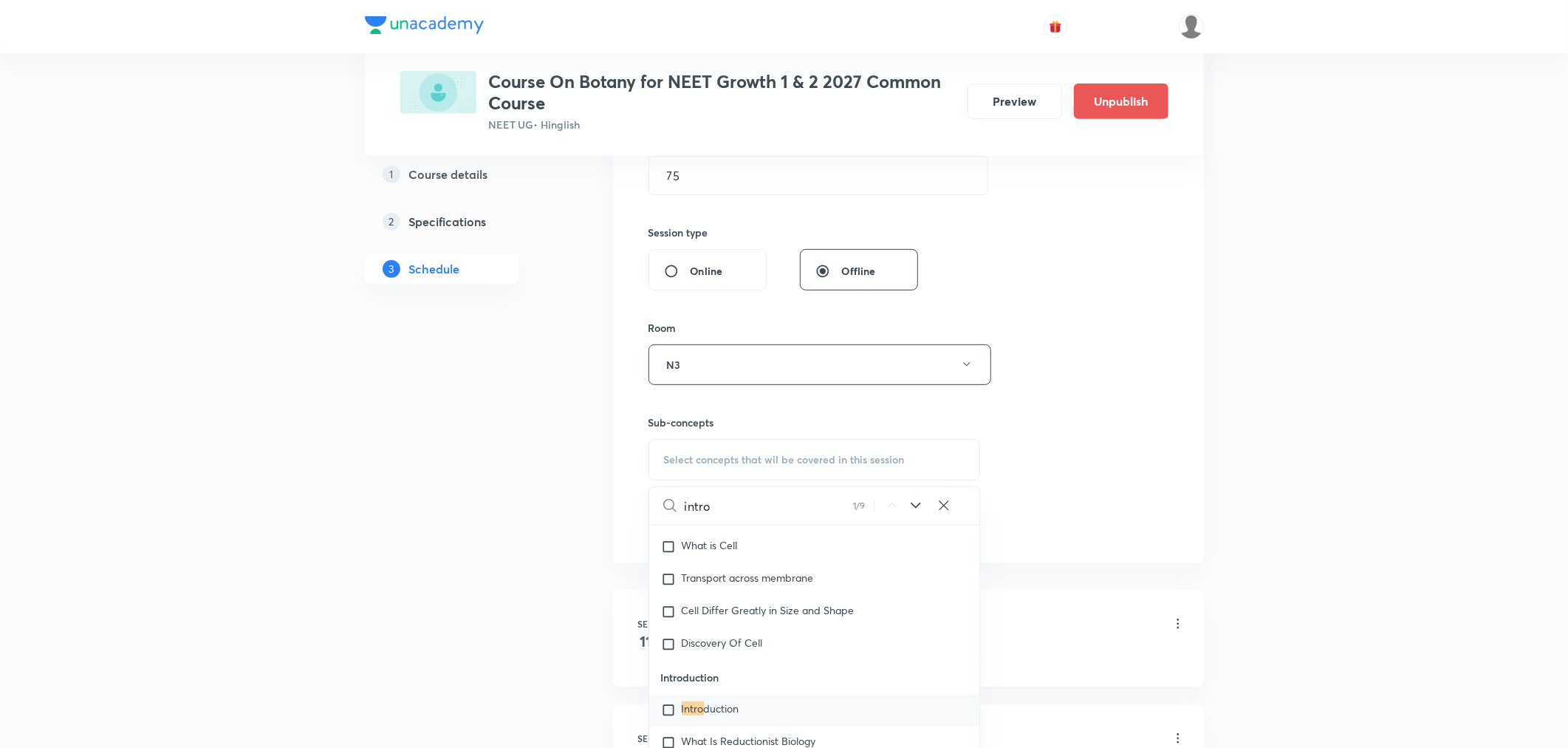
checkbox input "true"
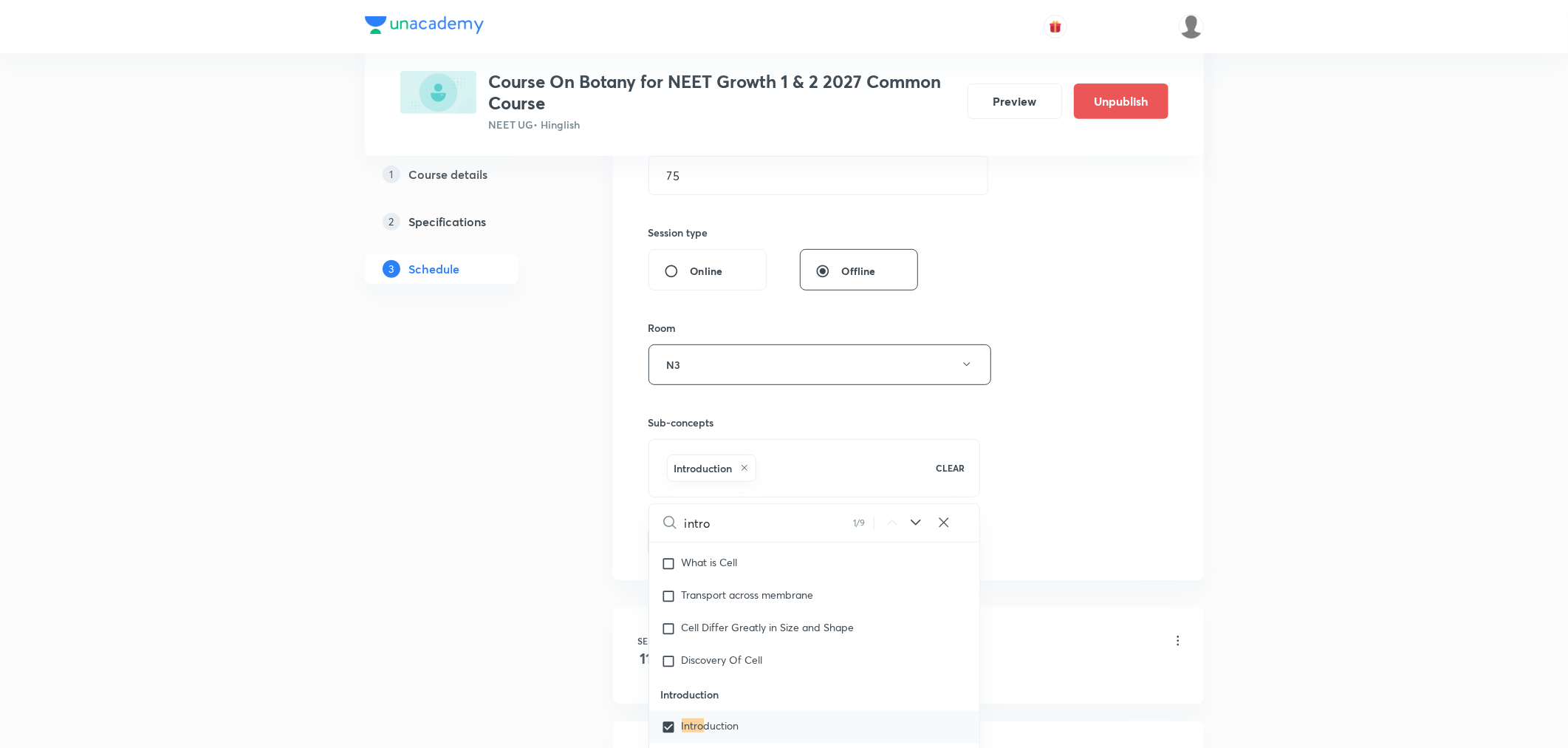
click at [1088, 478] on div "Session 8 Live class Session title 17/99 Merphology Part 2 ​ Schedule for [DATE…" at bounding box center [908, 201] width 520 height 711
click at [663, 541] on button "Add" at bounding box center [686, 540] width 76 height 29
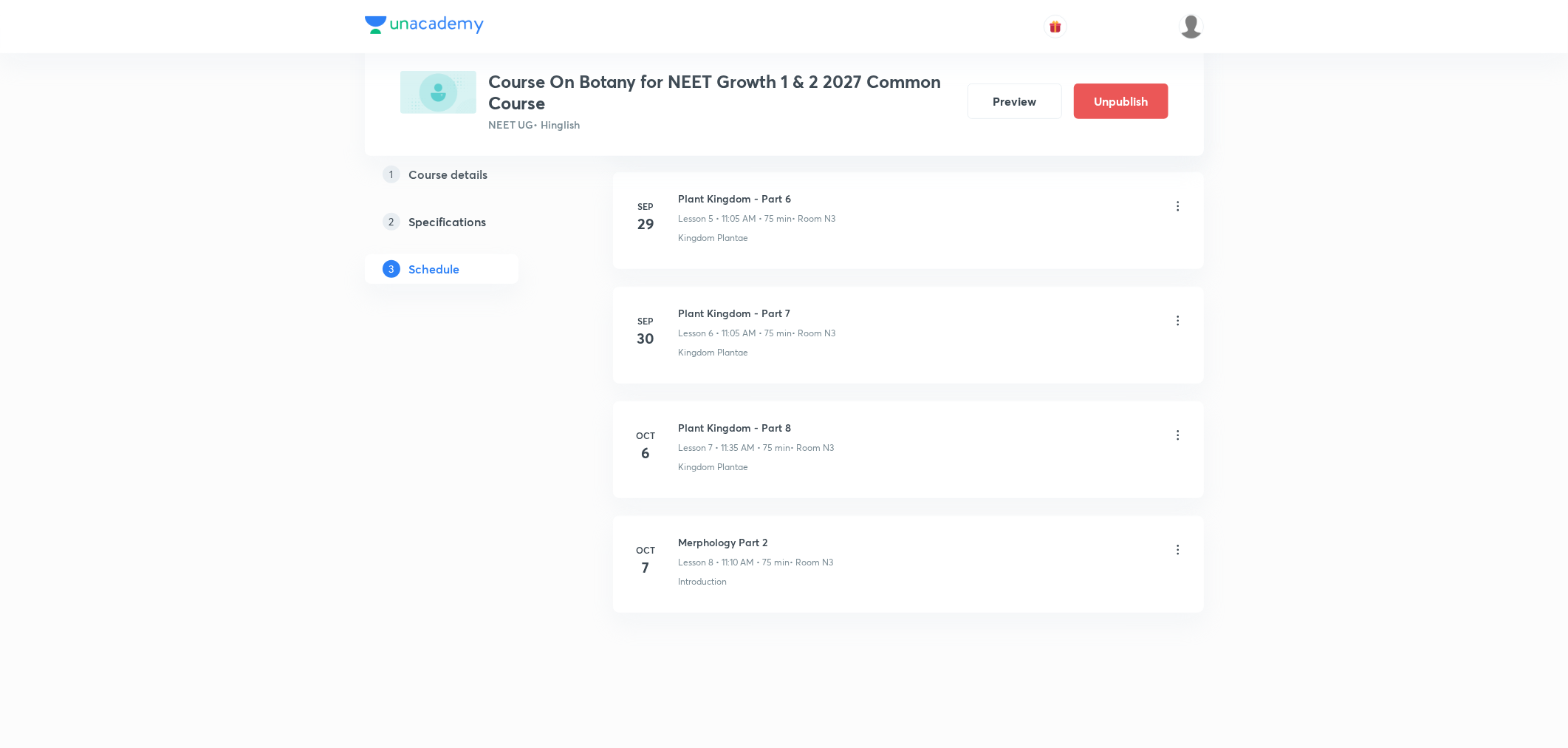
scroll to position [692, 0]
